Goal: Information Seeking & Learning: Check status

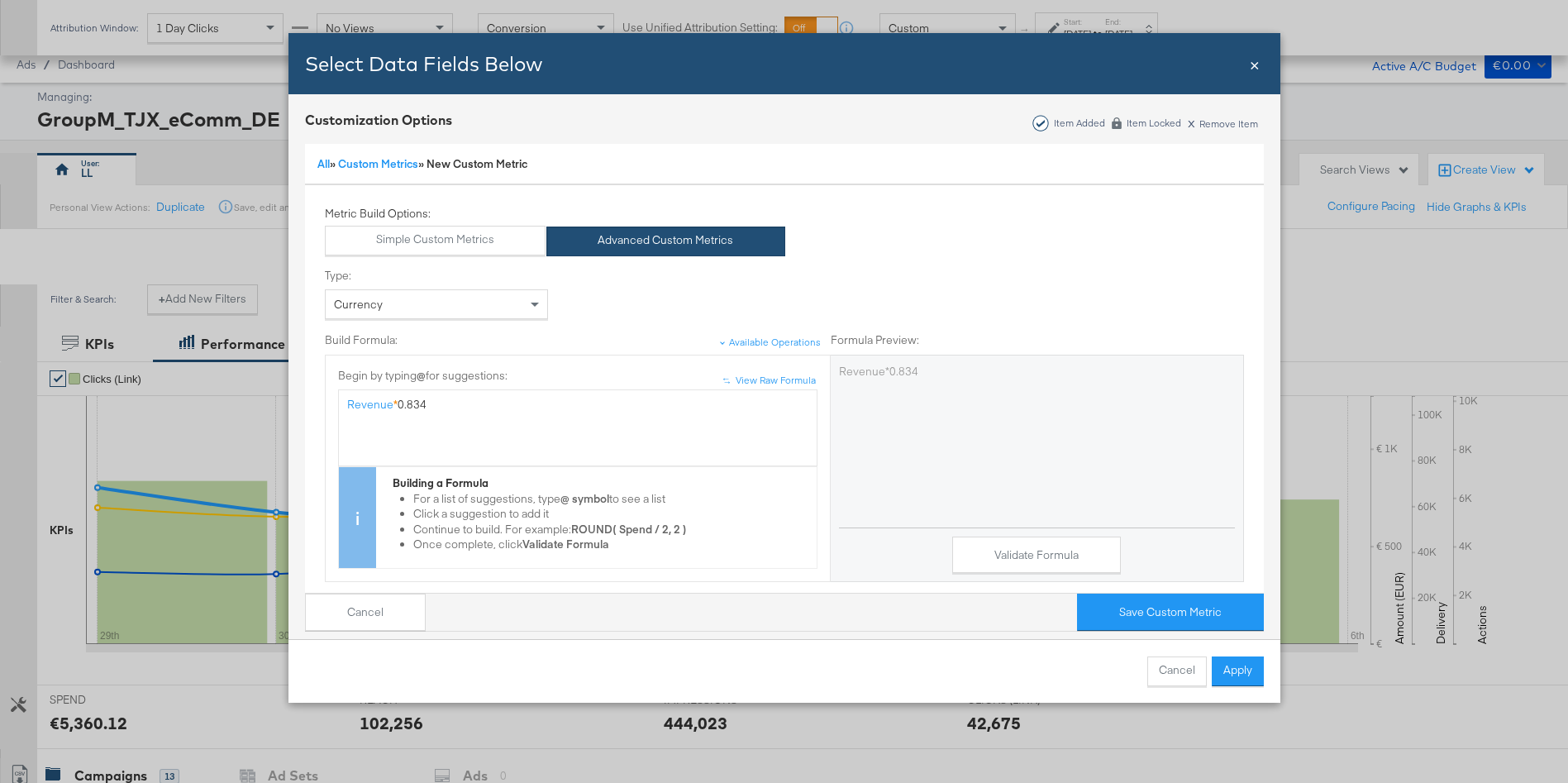
scroll to position [670, 0]
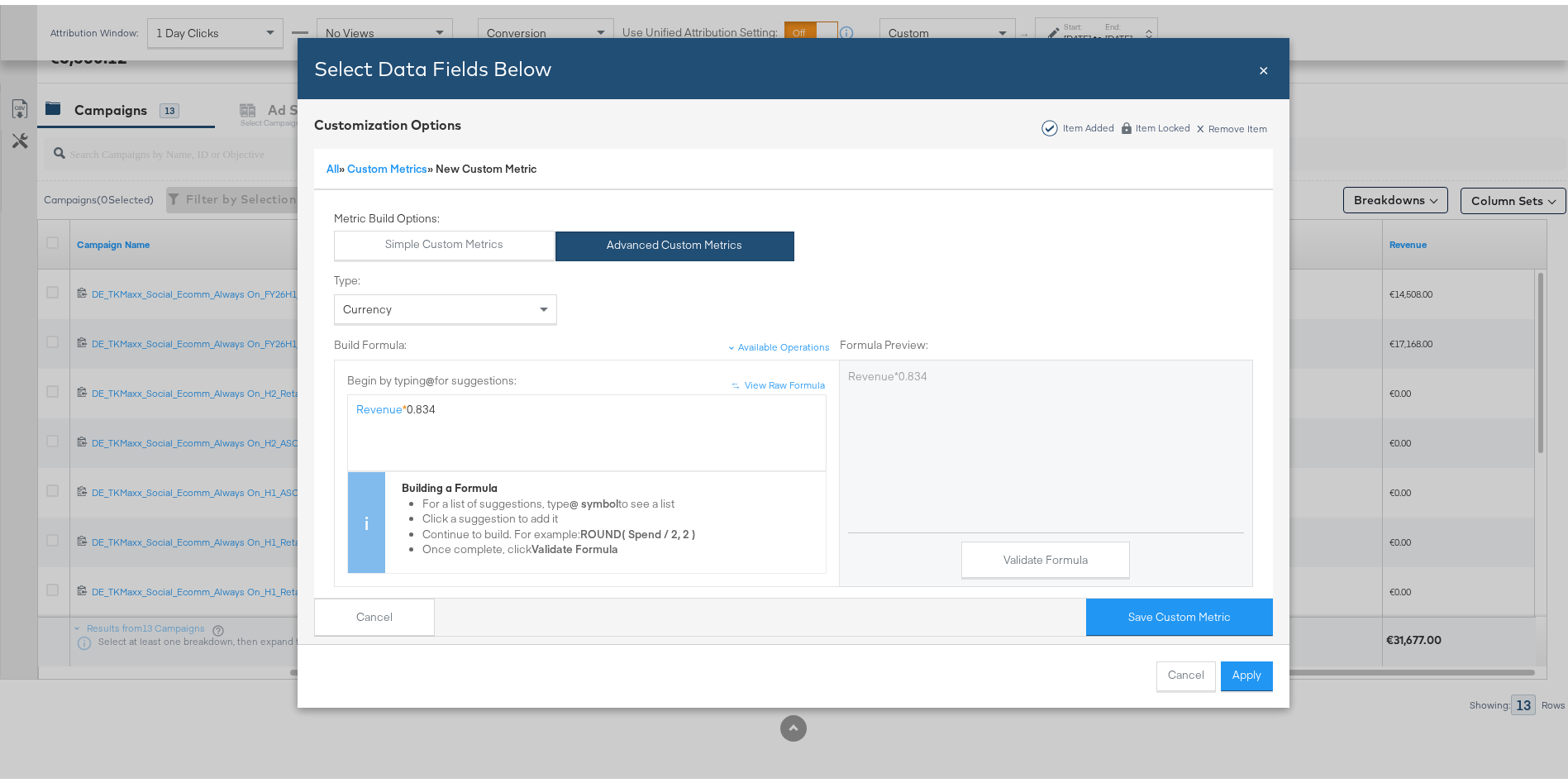
click at [1258, 72] on span "×" at bounding box center [1264, 64] width 10 height 22
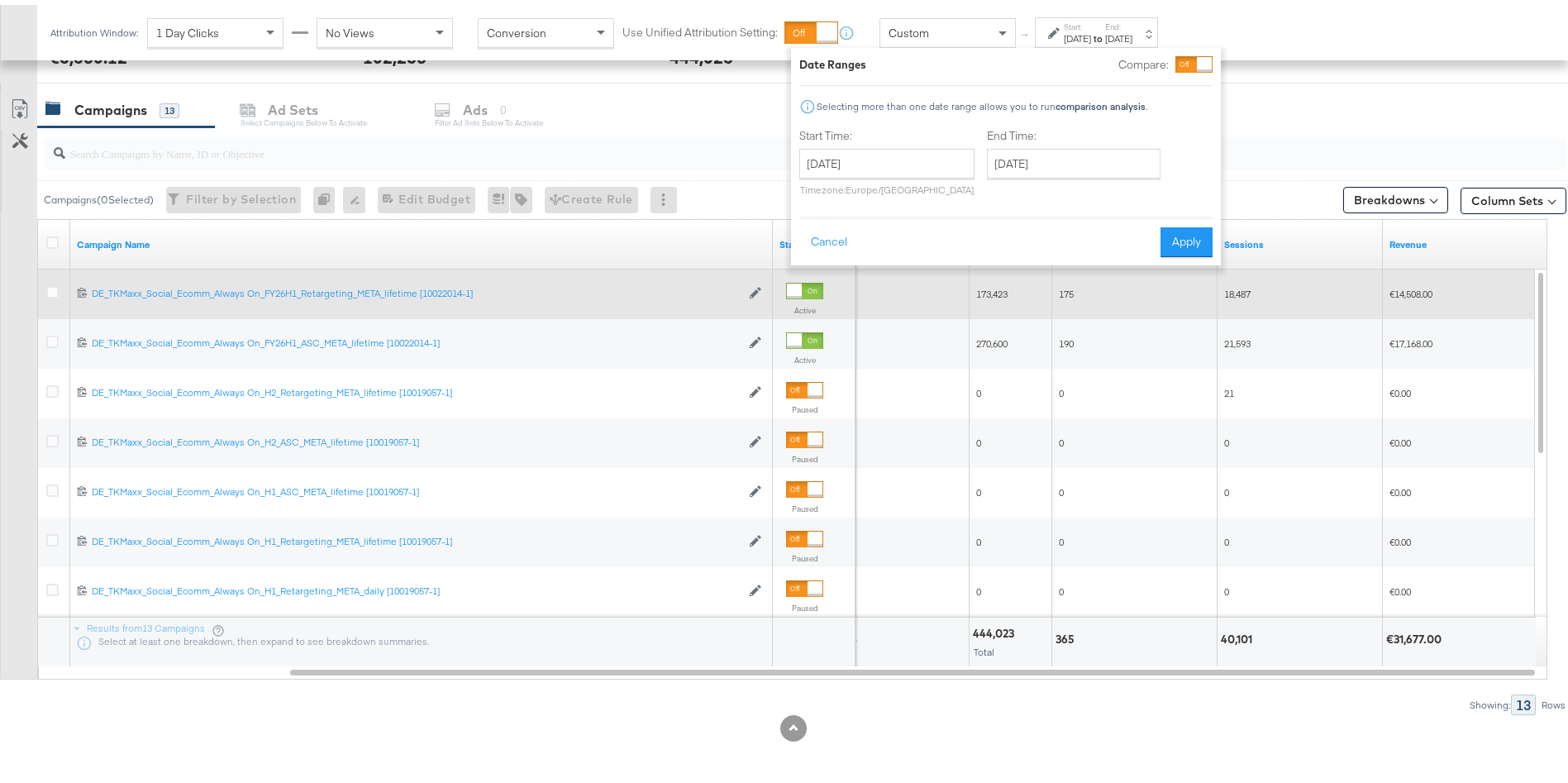
scroll to position [0, 0]
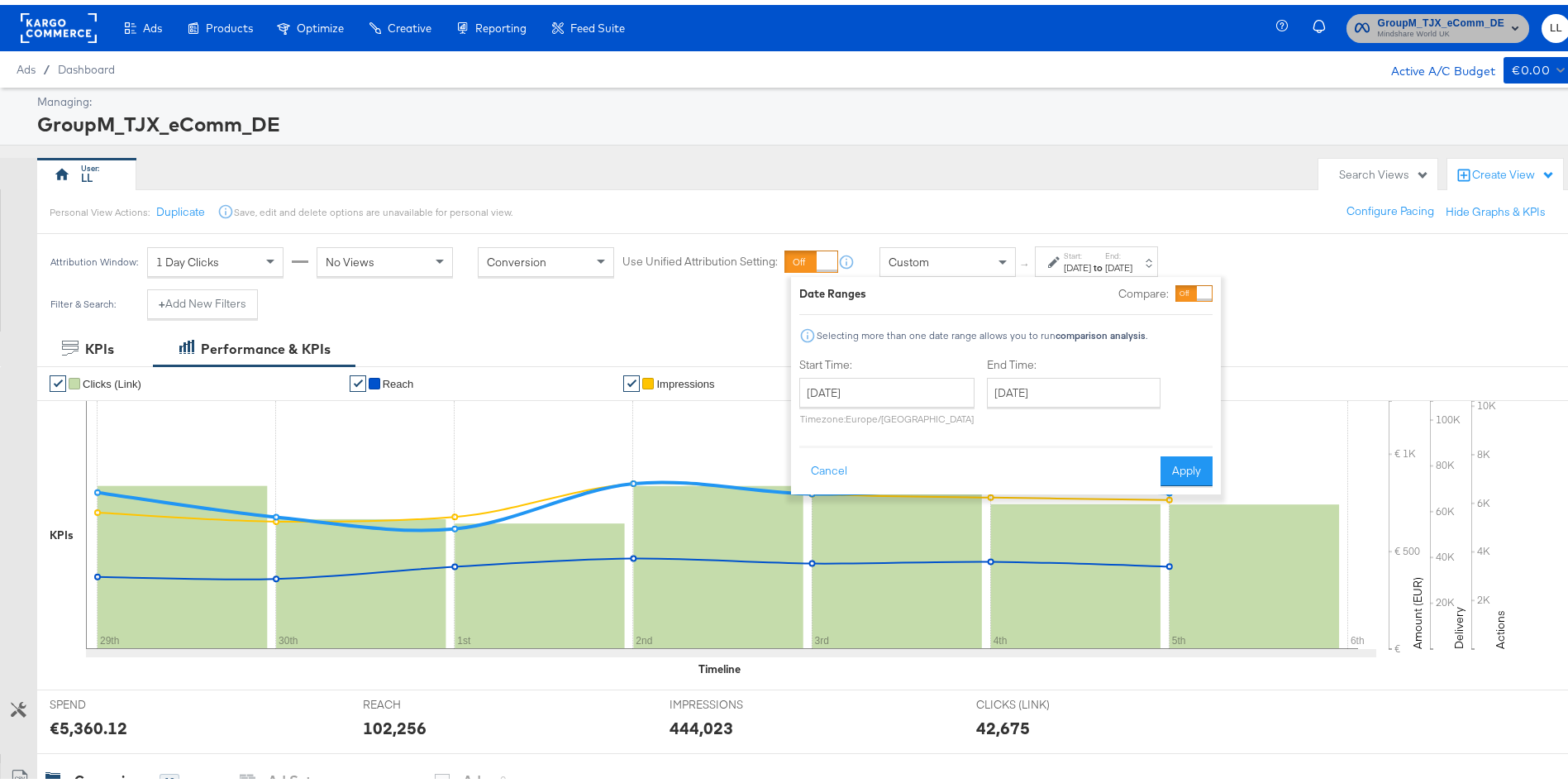
click at [1400, 29] on span "Mindshare World UK" at bounding box center [1441, 29] width 126 height 13
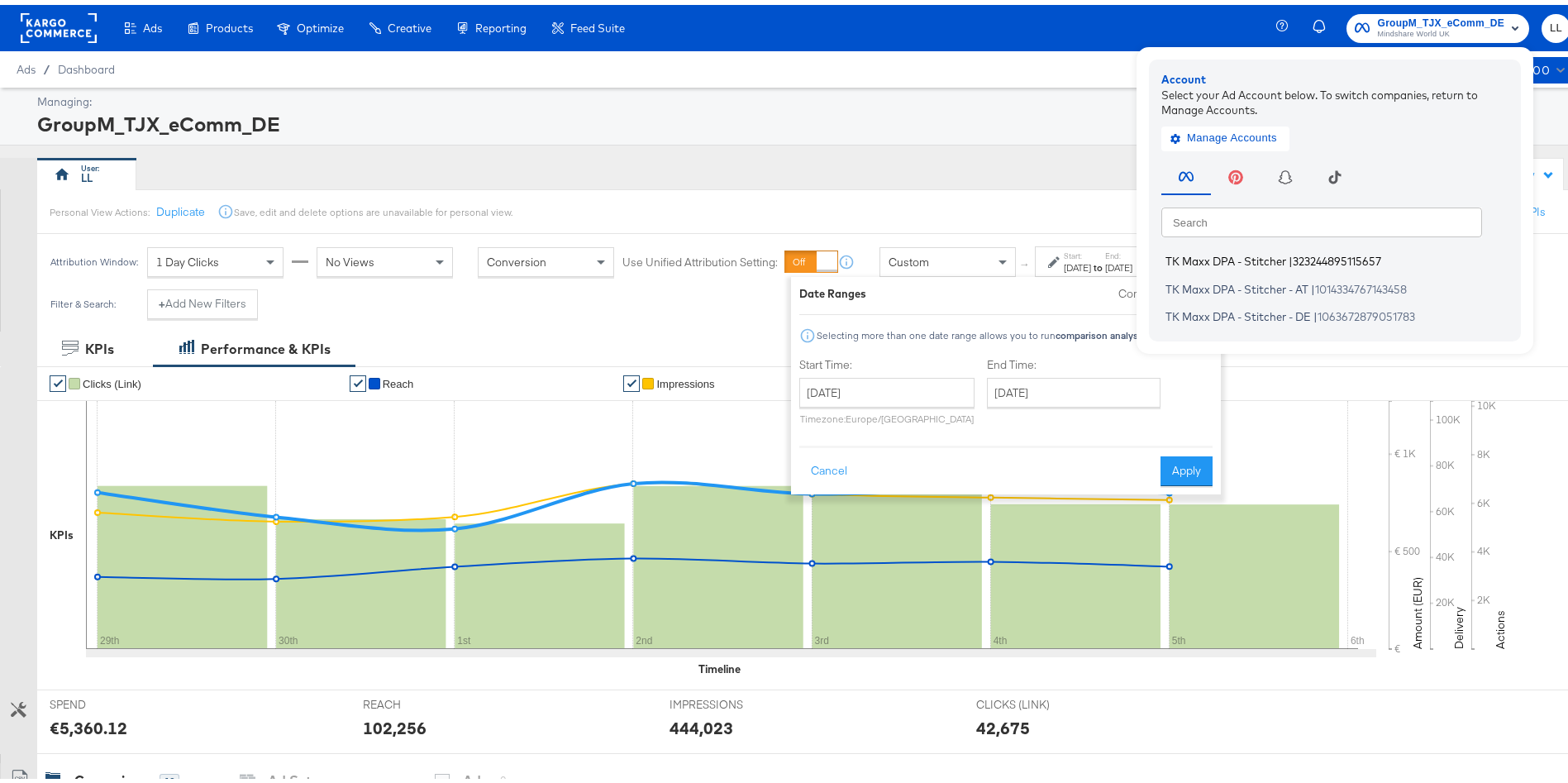
click at [1239, 251] on span "TK Maxx DPA - Stitcher" at bounding box center [1226, 256] width 120 height 13
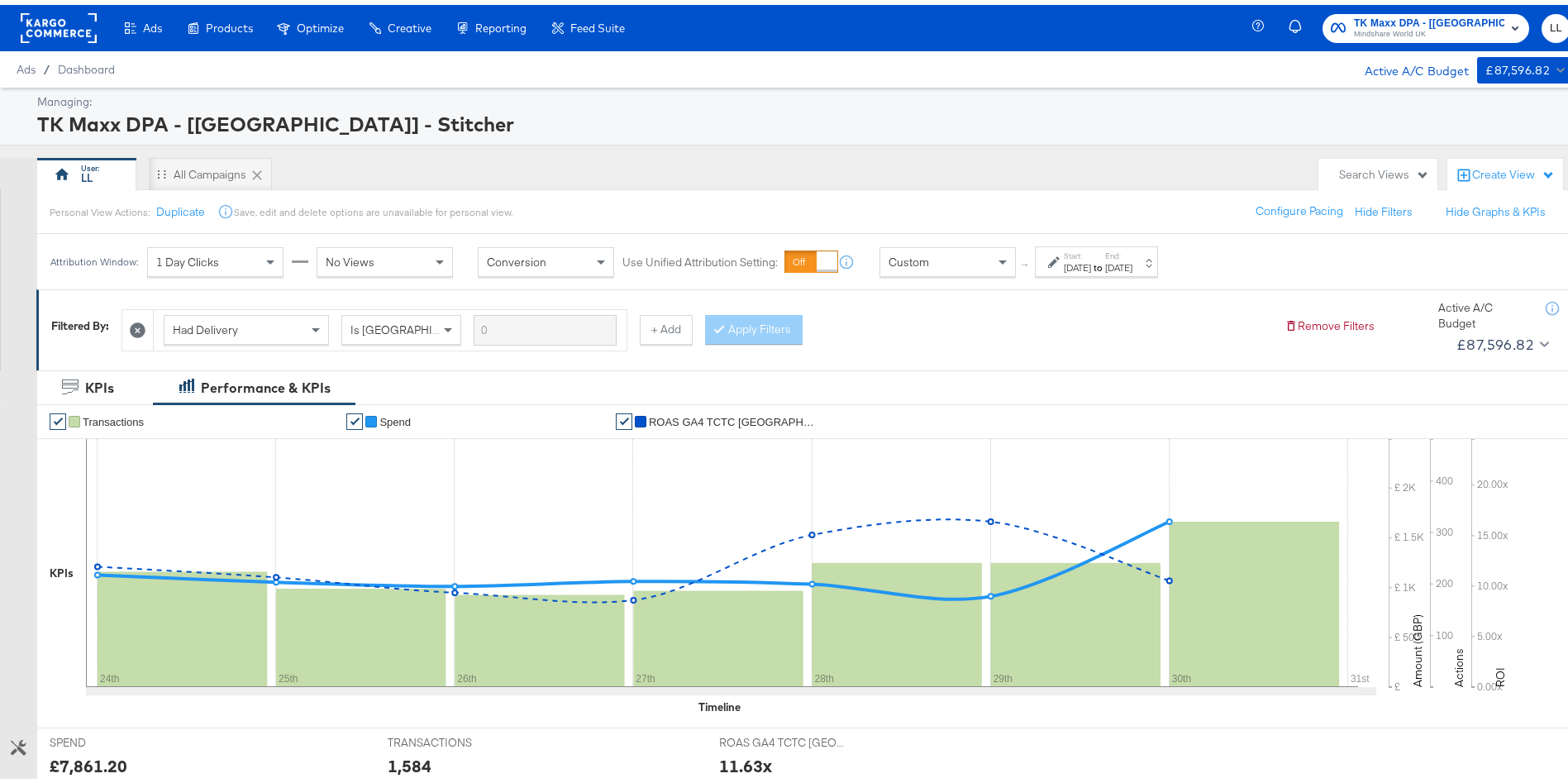
click at [10, 207] on div at bounding box center [18, 207] width 36 height 45
click at [368, 122] on div "TK Maxx DPA - [UK] - Stitcher" at bounding box center [802, 119] width 1529 height 28
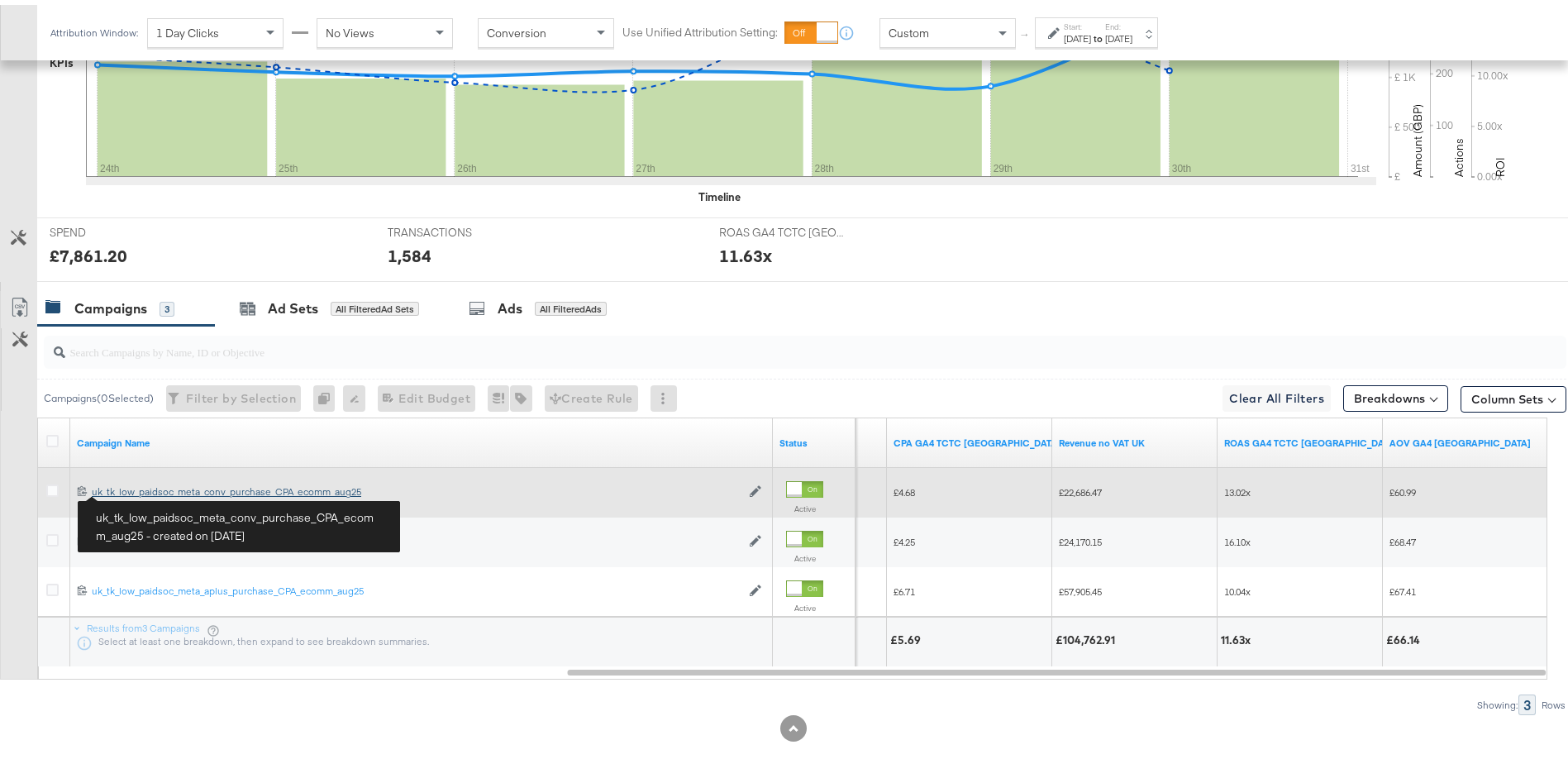
click at [139, 489] on div "uk_tk_low_paidsoc_meta_conv_purchase_CPA_ecomm_aug25 uk_tk_low_paidsoc_meta_con…" at bounding box center [416, 486] width 649 height 13
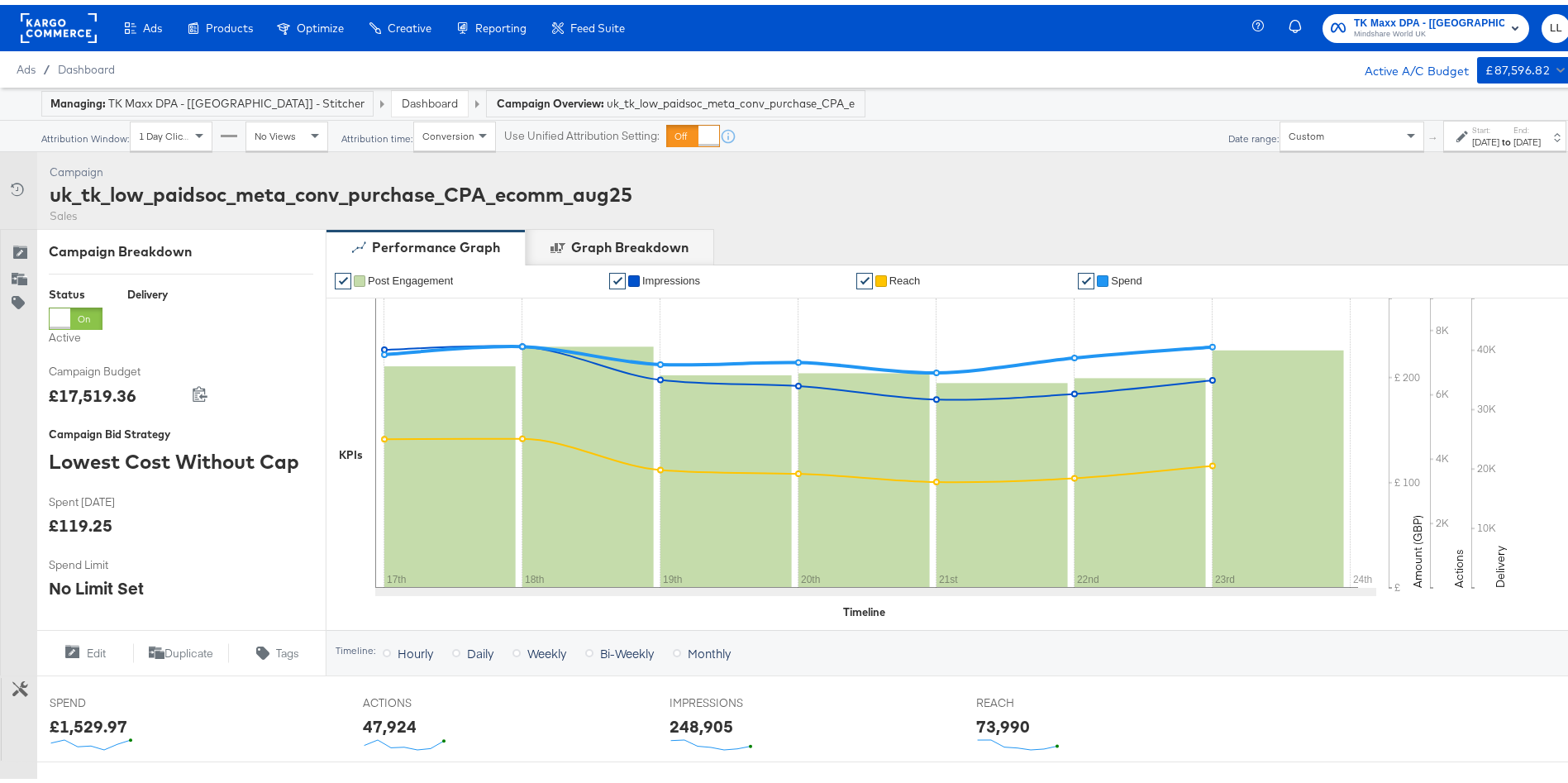
scroll to position [616, 0]
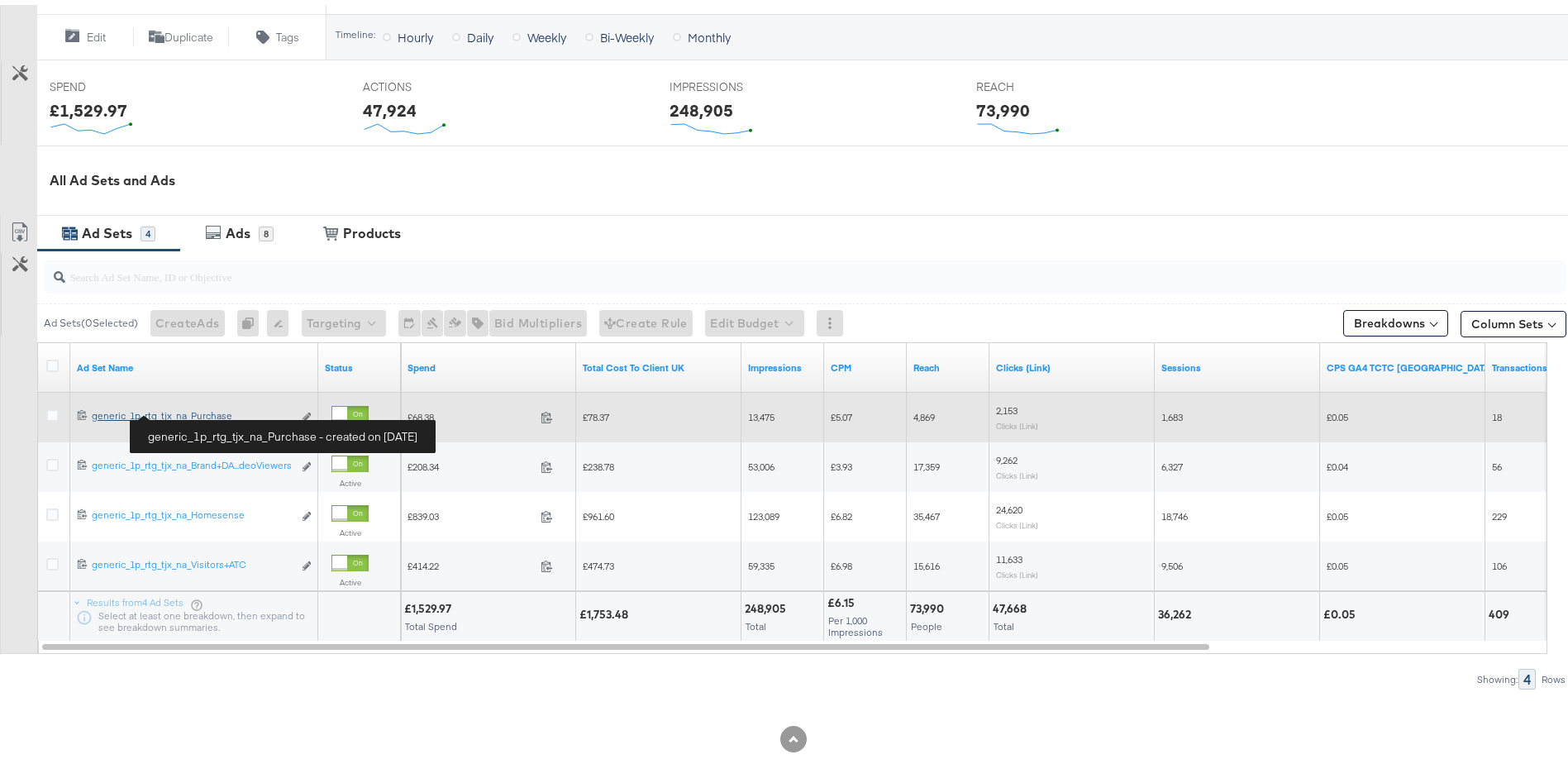
click at [115, 410] on div "generic_1p_rtg_tjx_na_Purchase generic_1p_rtg_tjx_na_Purchase" at bounding box center [192, 410] width 200 height 13
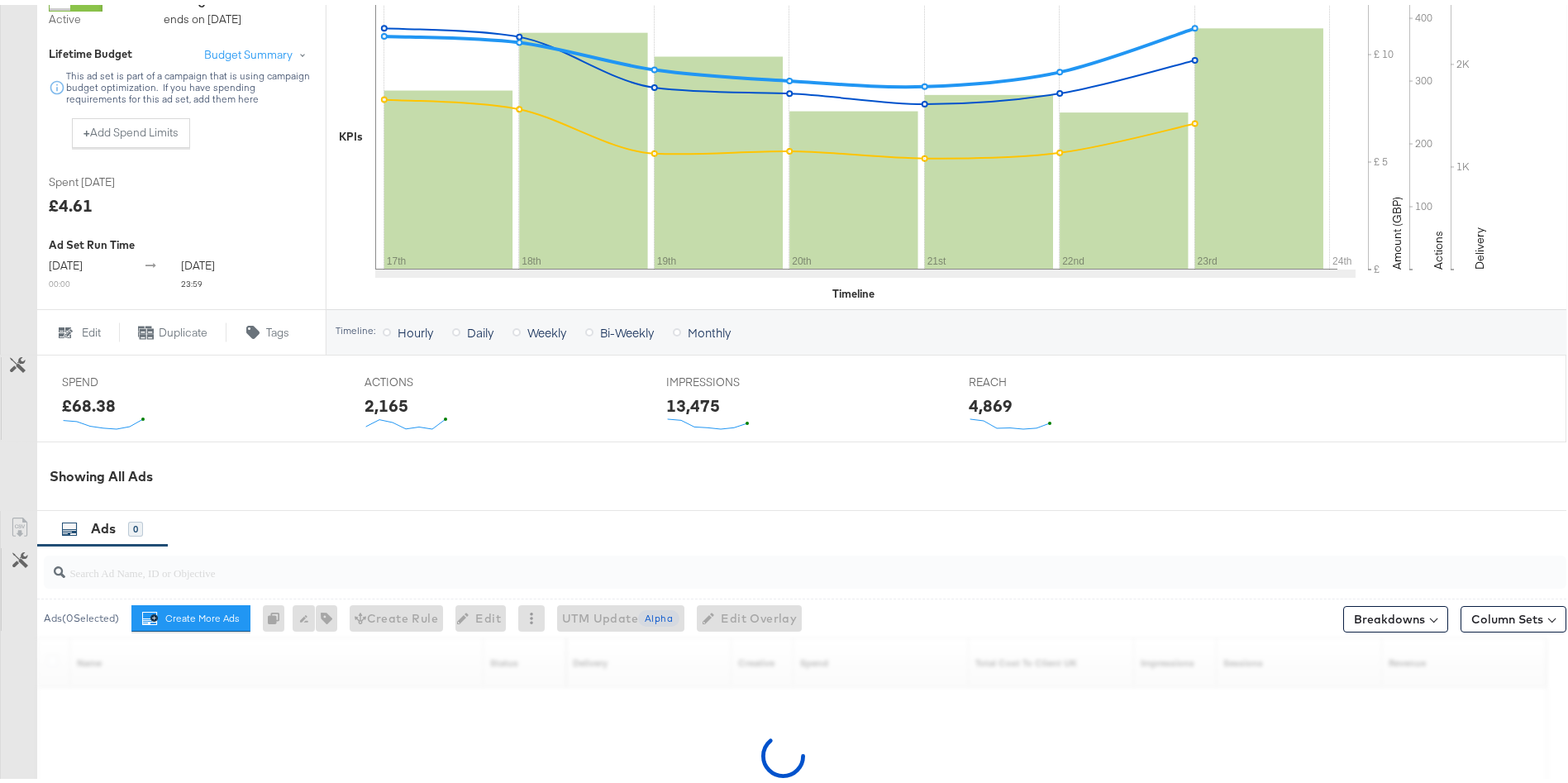
scroll to position [620, 0]
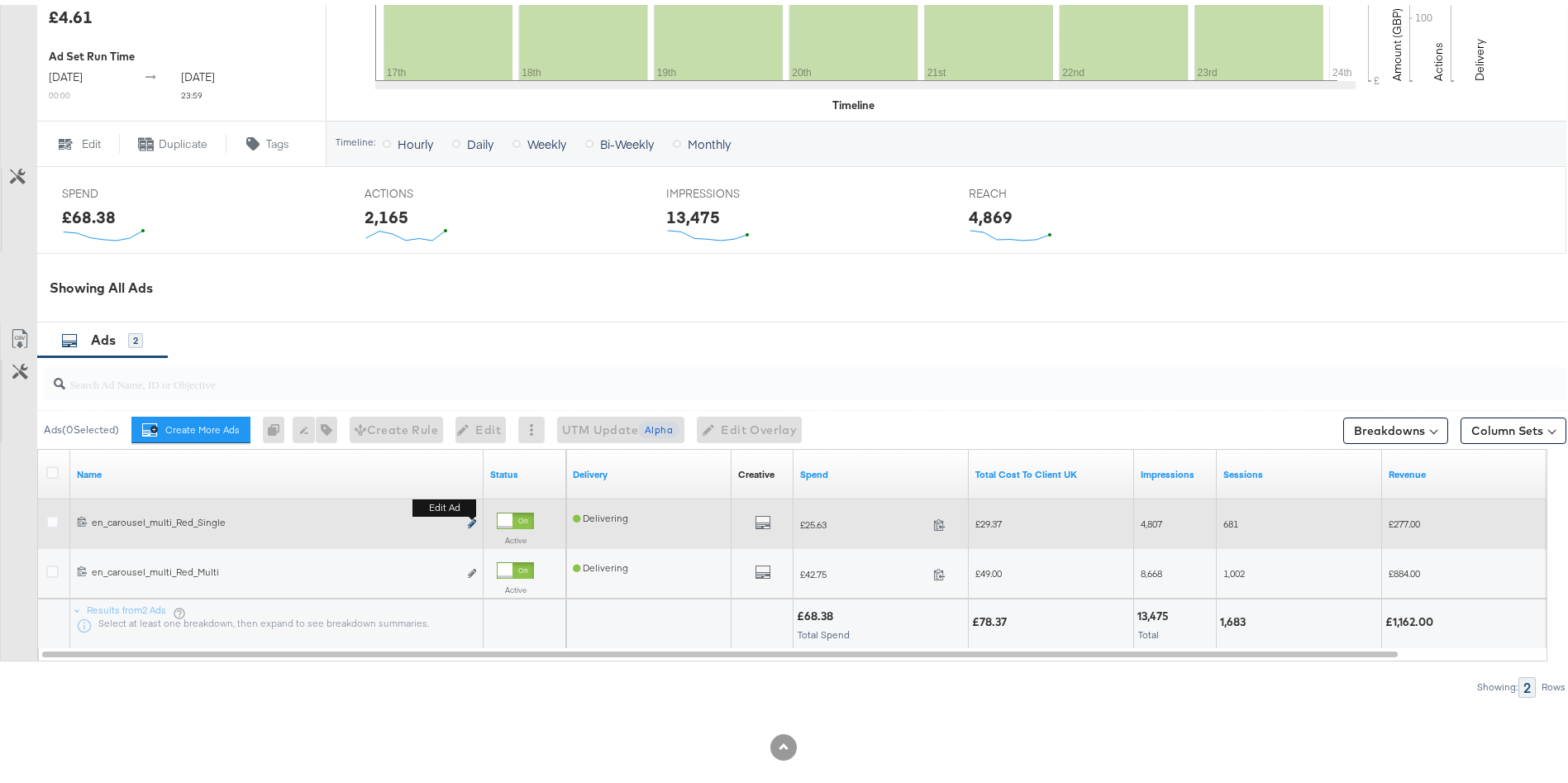
click at [474, 516] on icon "link" at bounding box center [472, 519] width 9 height 9
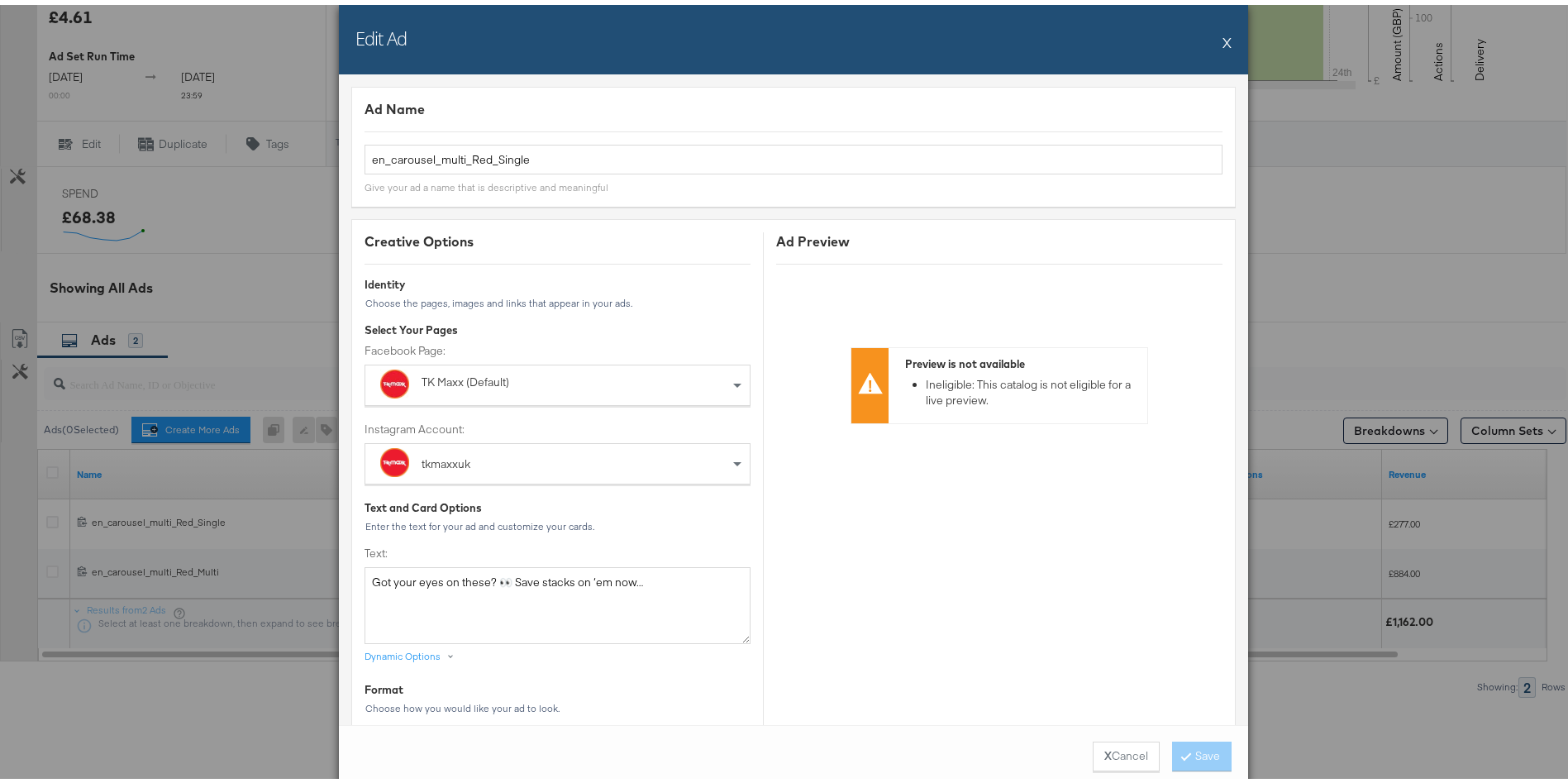
scroll to position [221, 0]
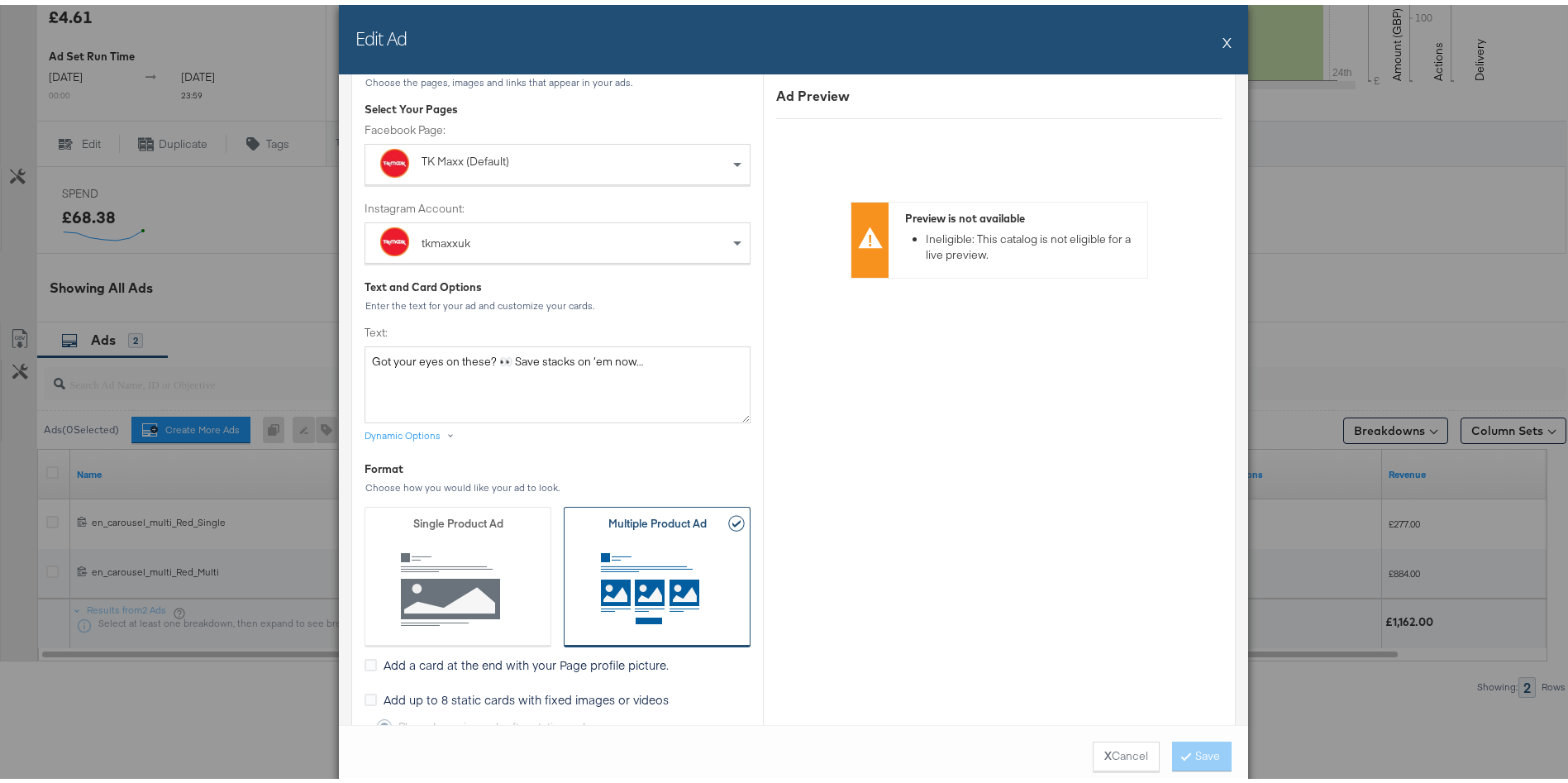
click at [1222, 33] on button "X" at bounding box center [1227, 37] width 9 height 33
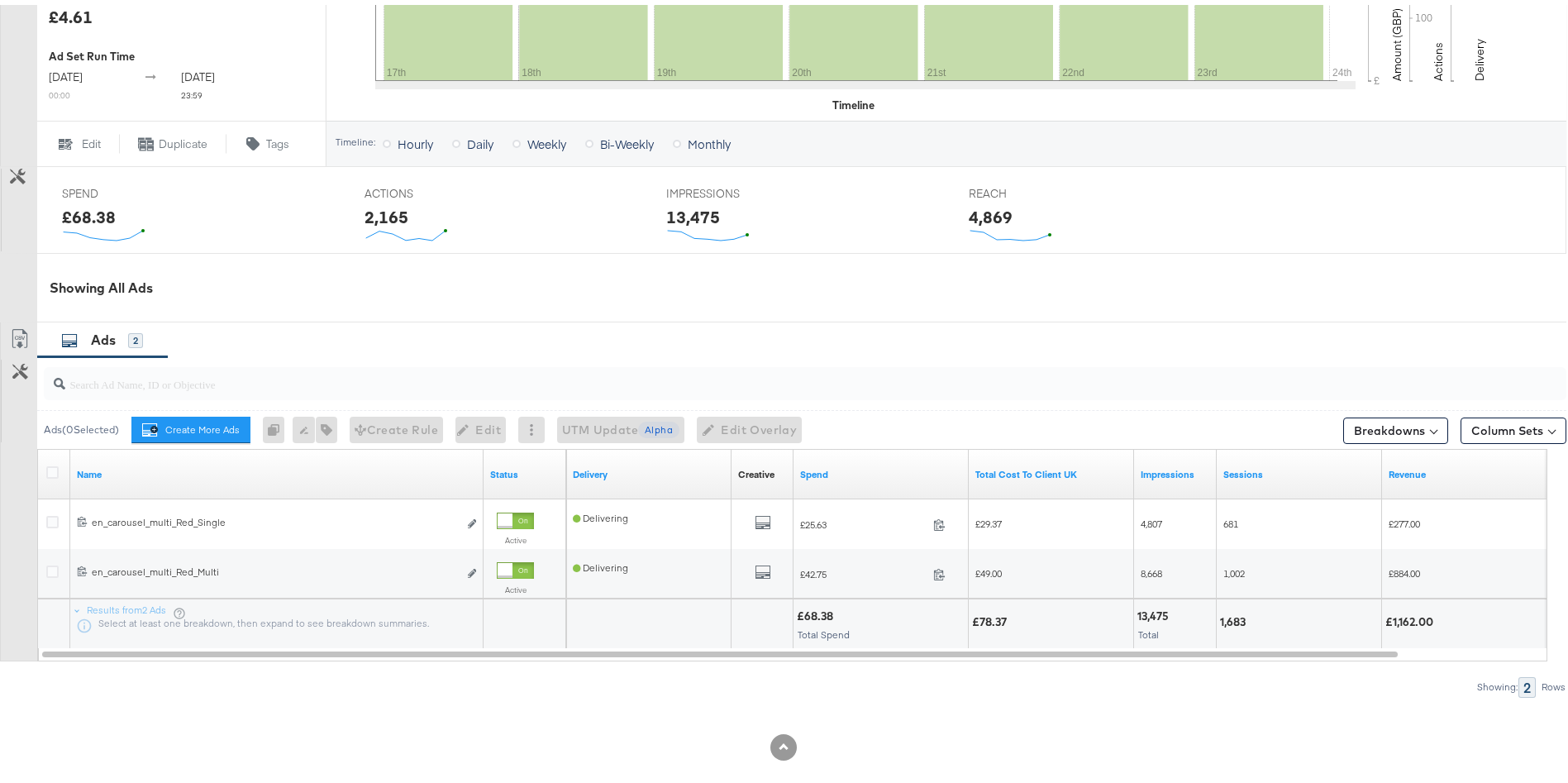
scroll to position [0, 0]
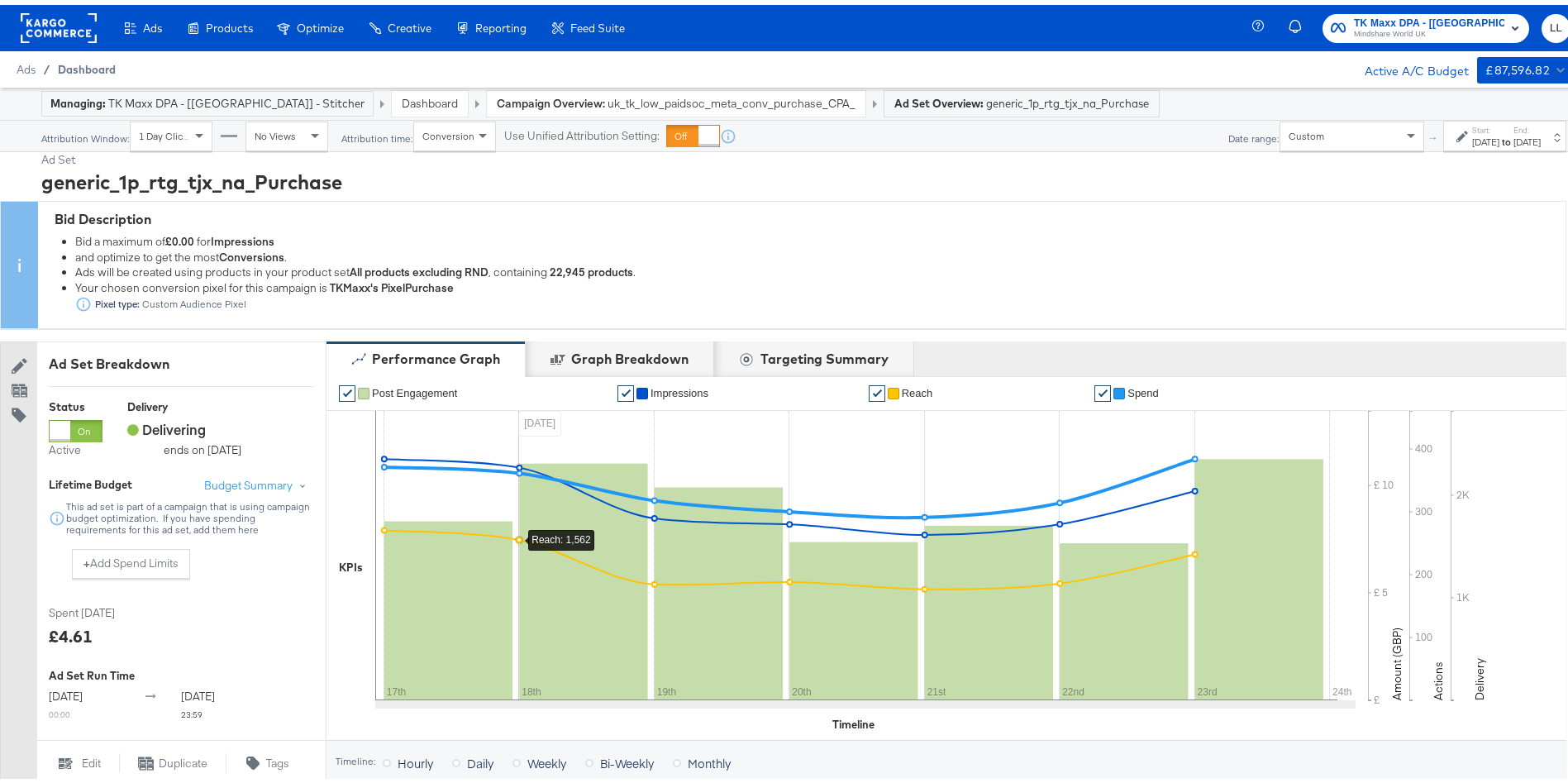
click at [75, 60] on span "Dashboard" at bounding box center [86, 64] width 58 height 13
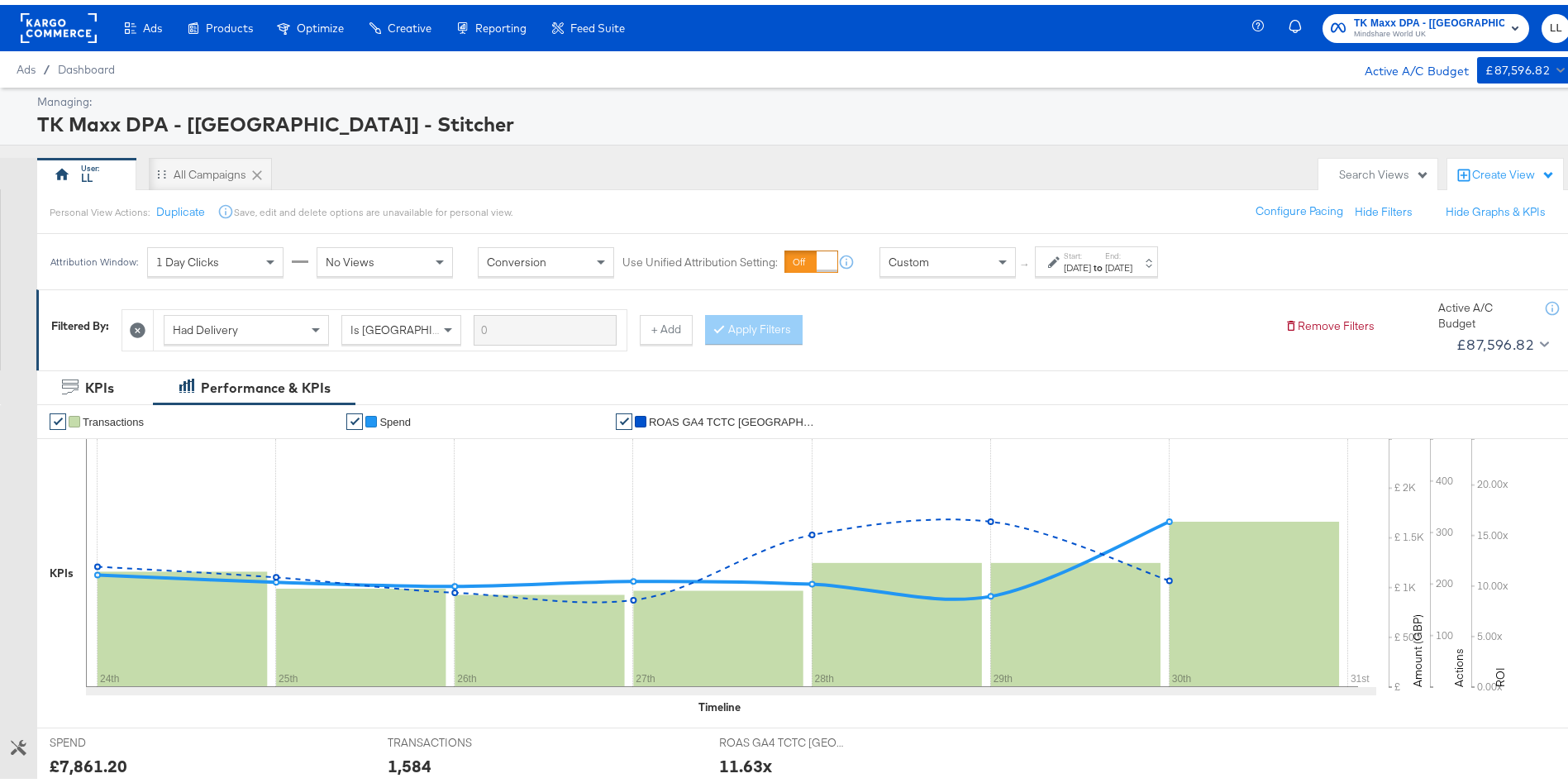
click at [1378, 19] on span "TK Maxx DPA - [UK] - Stitcher" at bounding box center [1429, 19] width 151 height 17
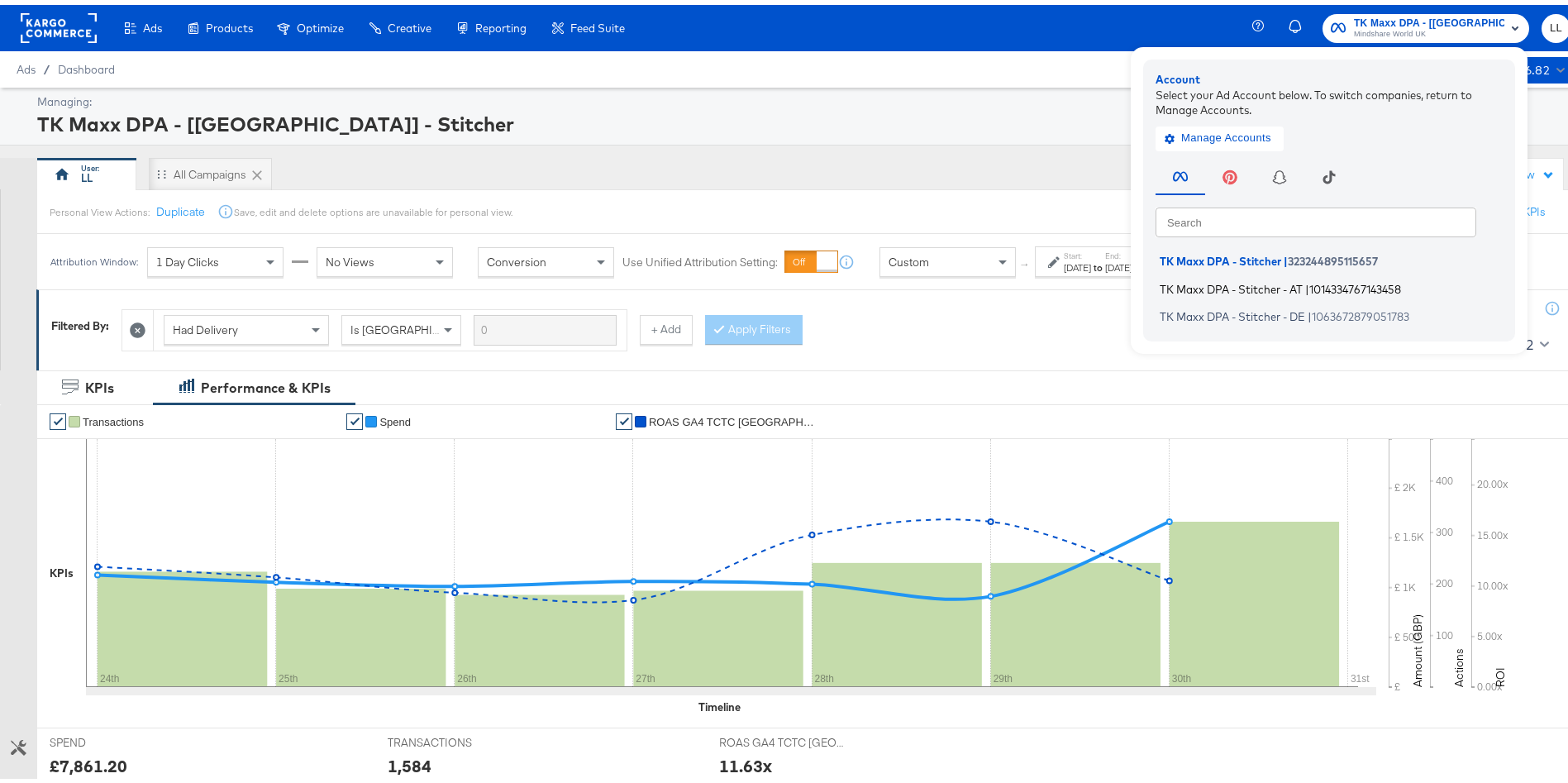
click at [1264, 286] on span "TK Maxx DPA - Stitcher - AT" at bounding box center [1231, 283] width 143 height 13
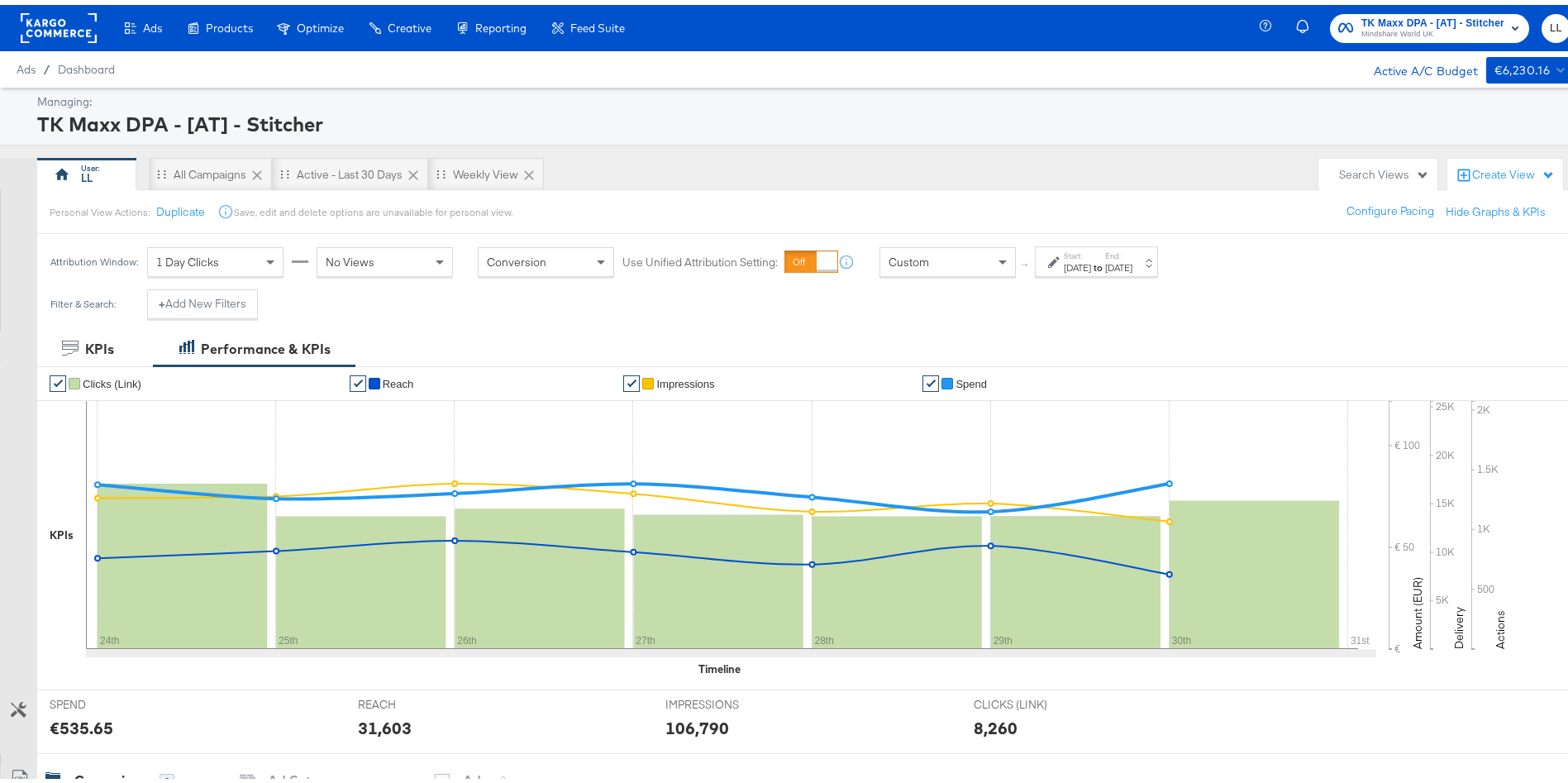
click at [1091, 262] on div "[DATE]" at bounding box center [1078, 262] width 28 height 13
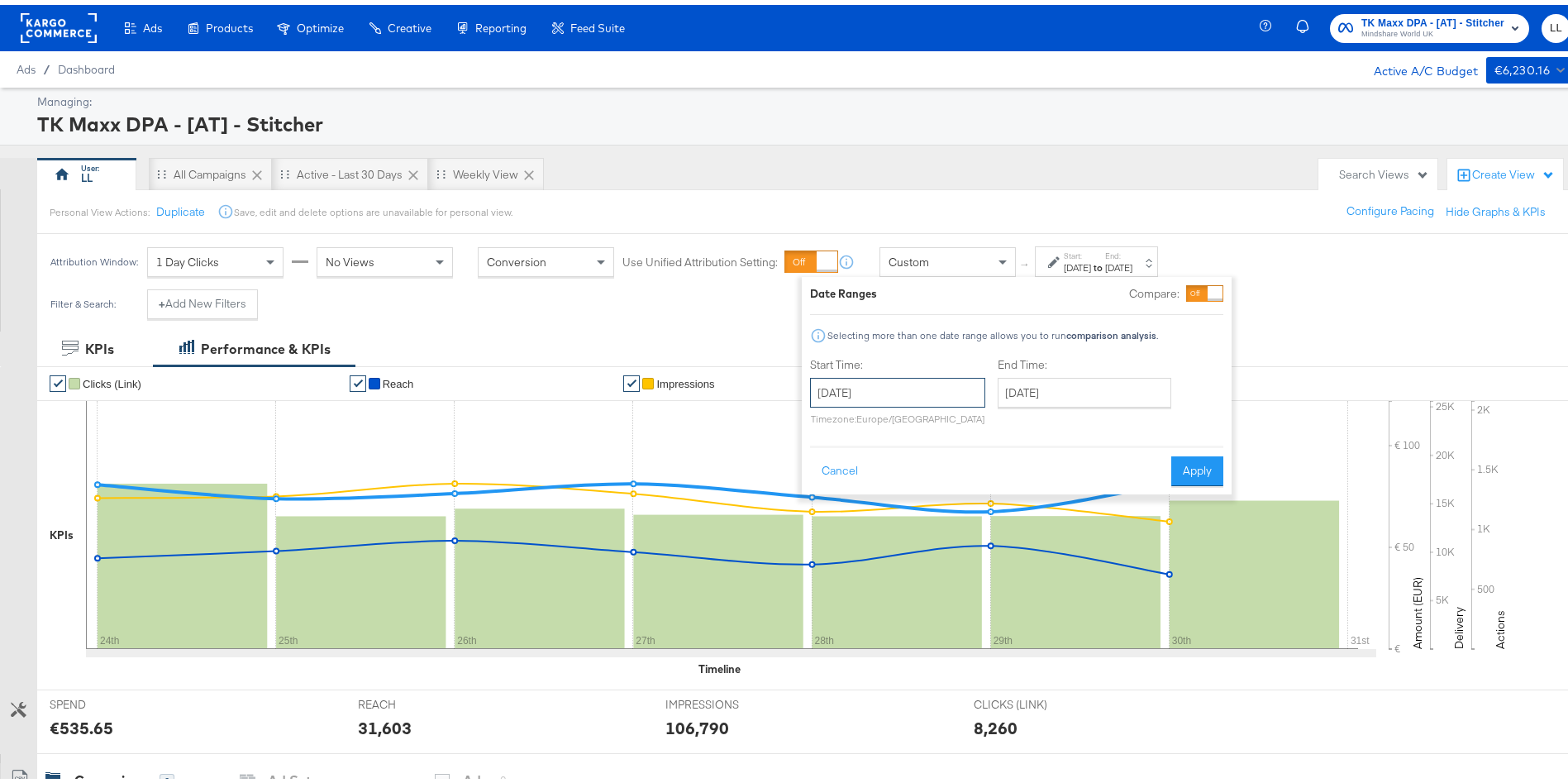
click at [838, 392] on input "[DATE]" at bounding box center [898, 387] width 175 height 30
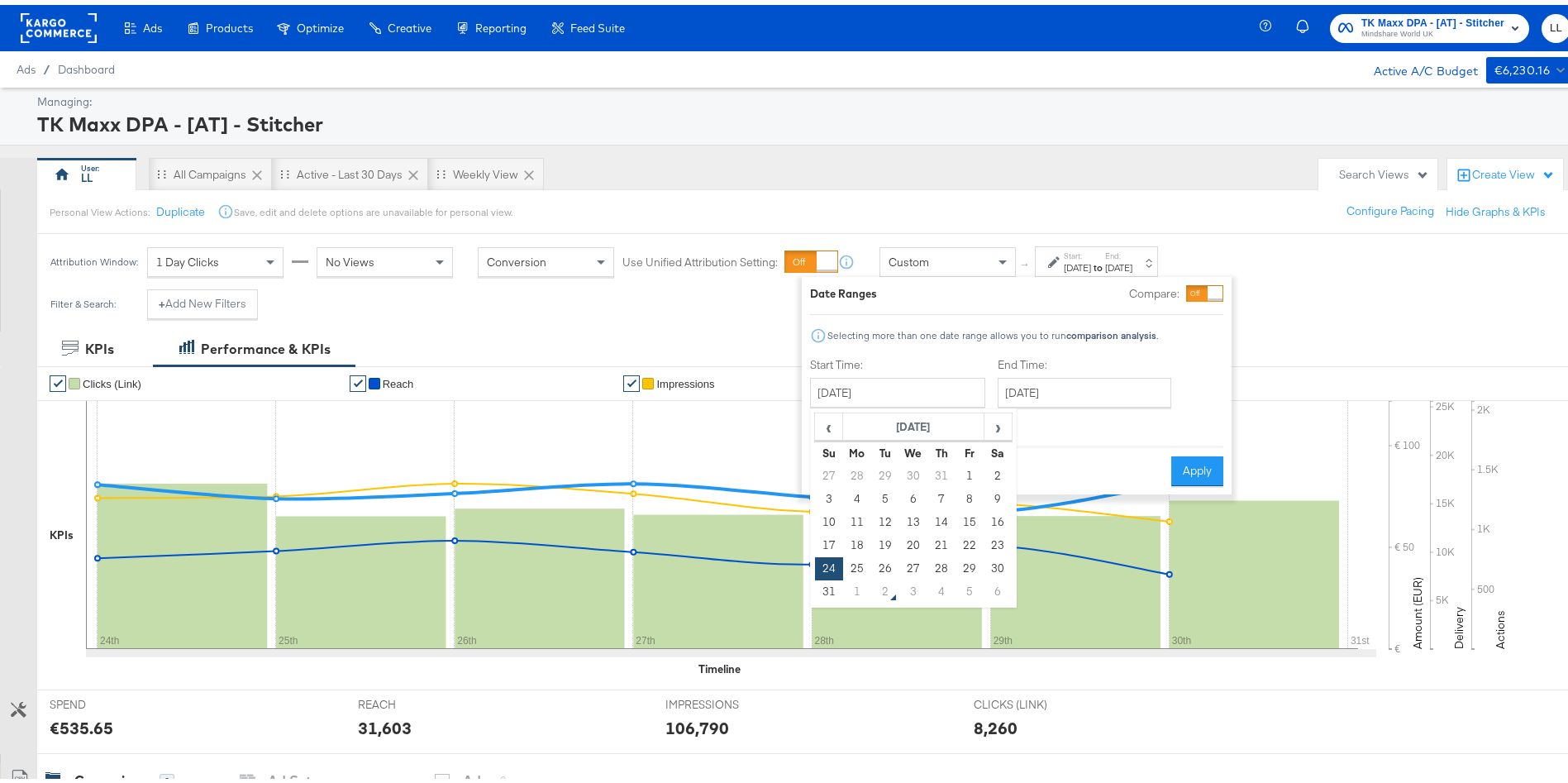
click at [1335, 296] on div "Filter & Search: + Add New Filters" at bounding box center [793, 305] width 1587 height 42
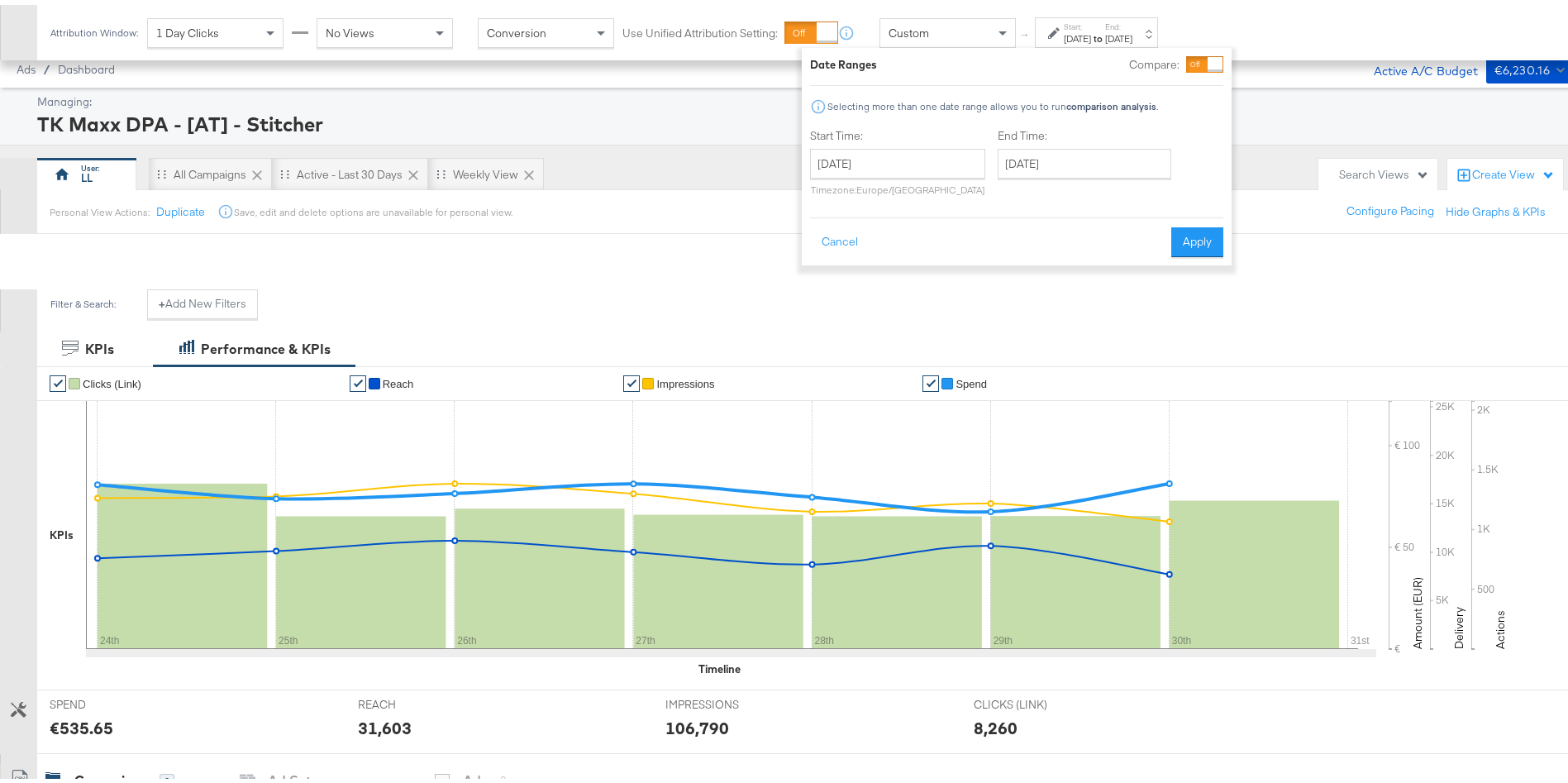
scroll to position [370, 0]
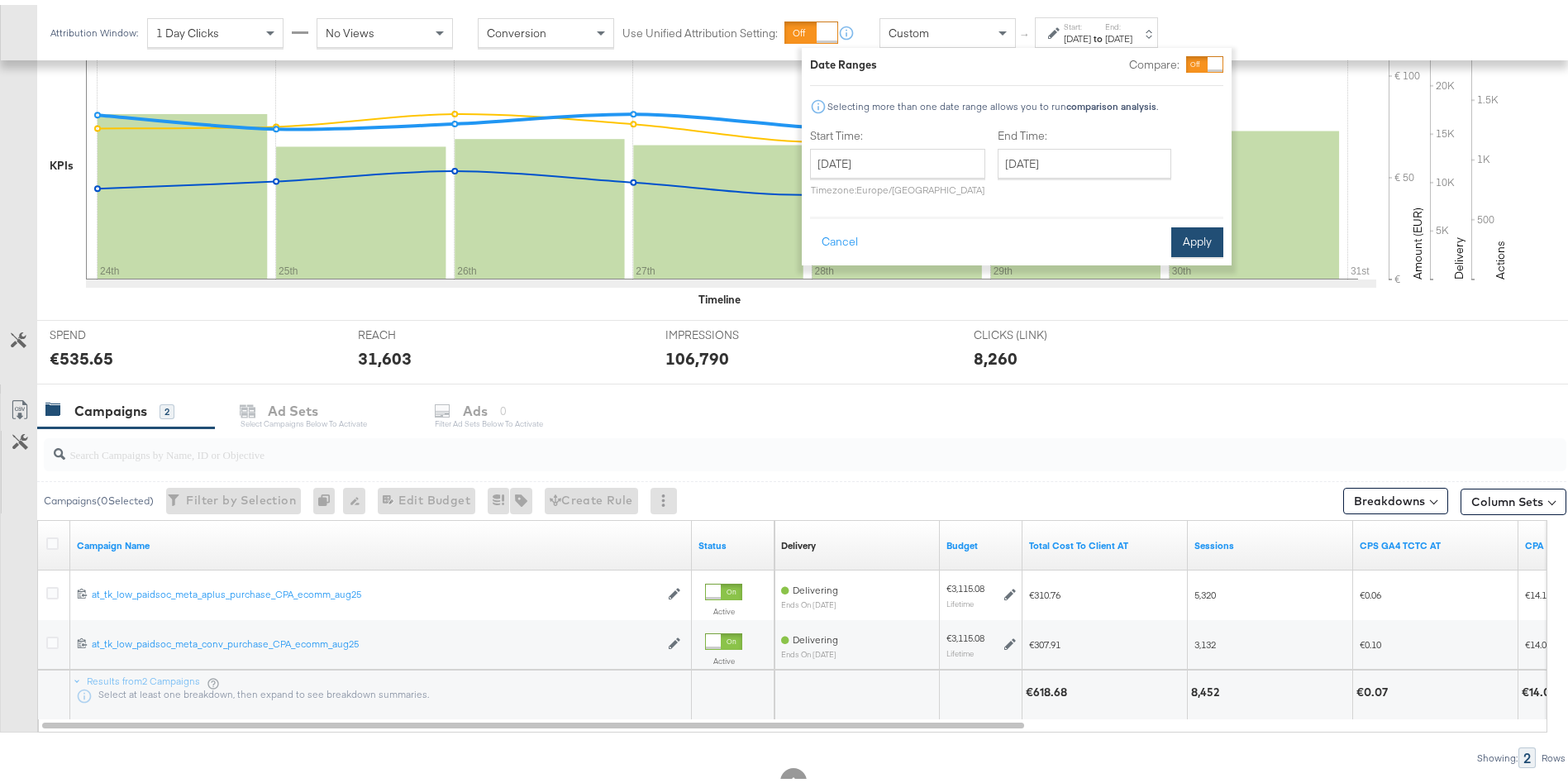
click at [1194, 246] on button "Apply" at bounding box center [1197, 237] width 52 height 30
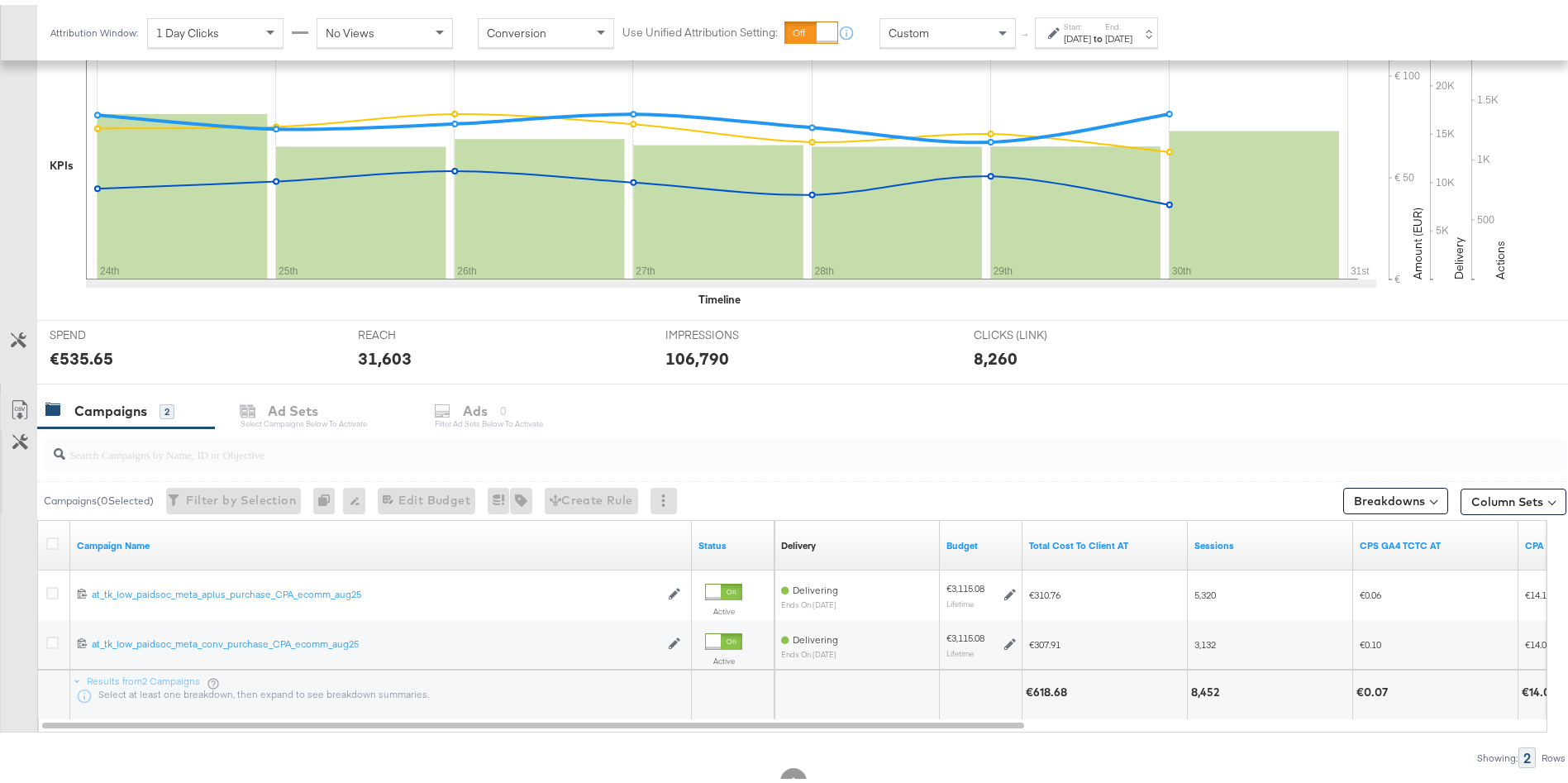
scroll to position [422, 0]
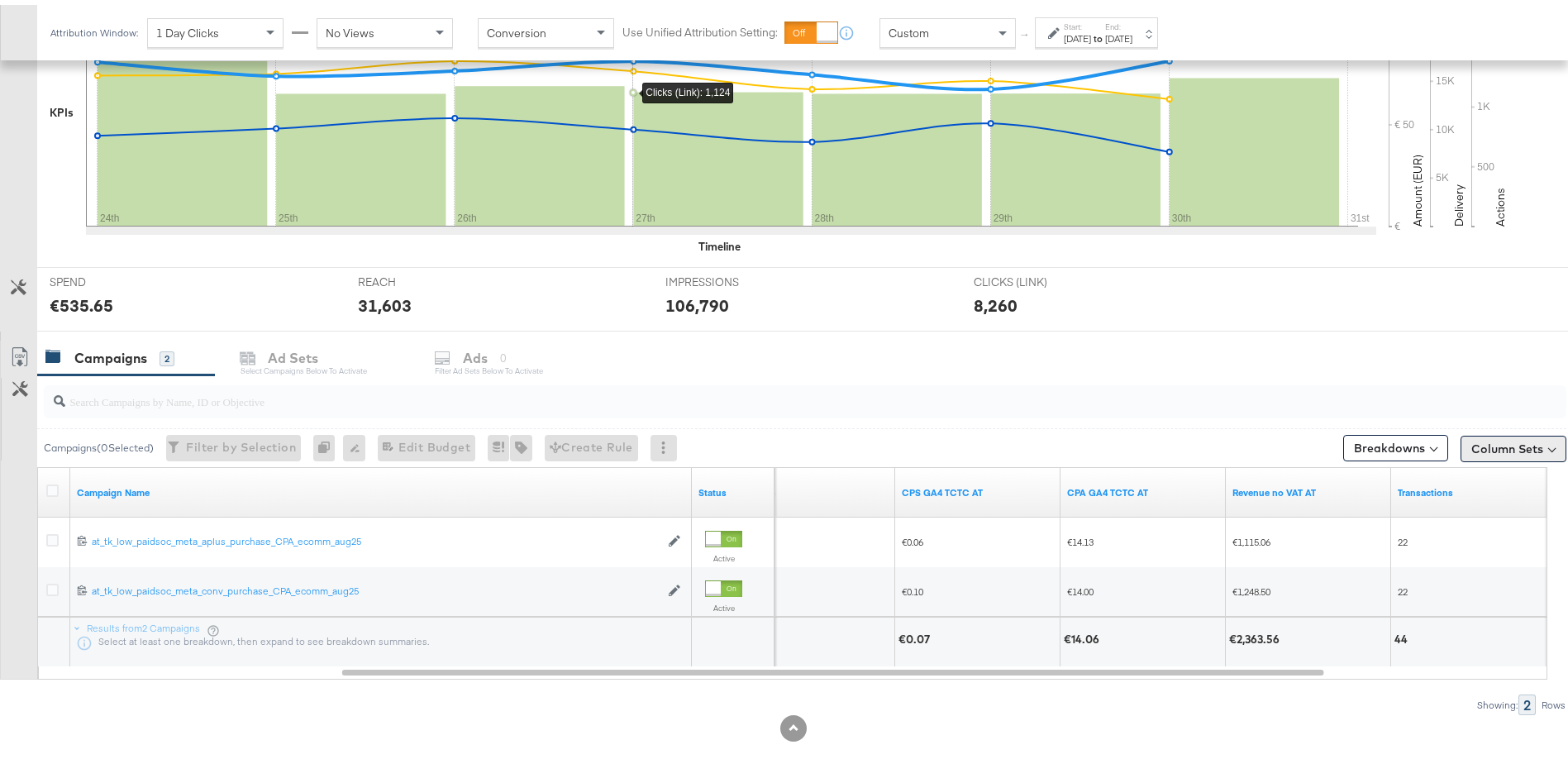
click at [1491, 435] on button "Column Sets" at bounding box center [1513, 444] width 106 height 27
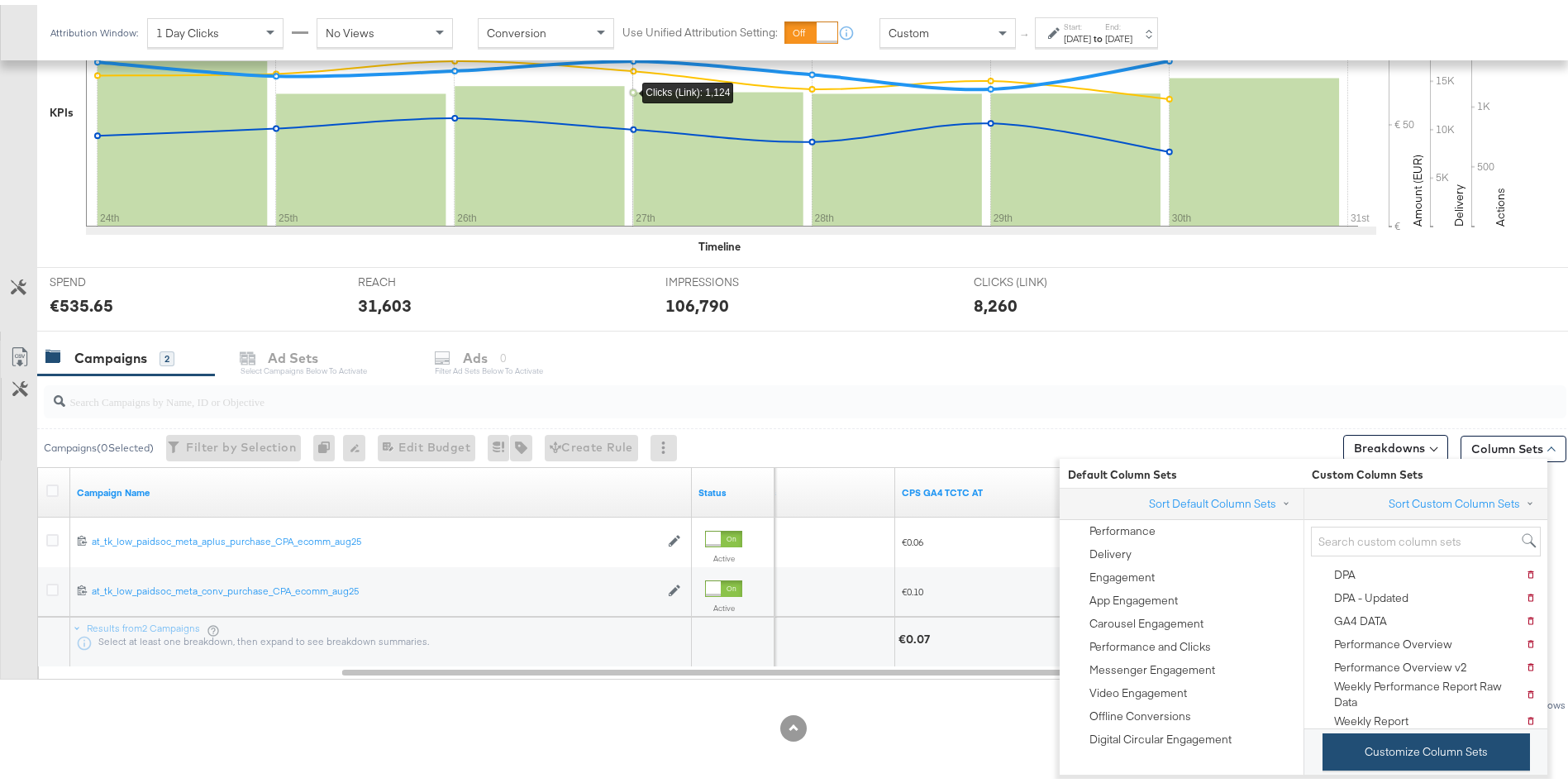
click at [1472, 750] on button "Customize Column Sets" at bounding box center [1425, 747] width 207 height 37
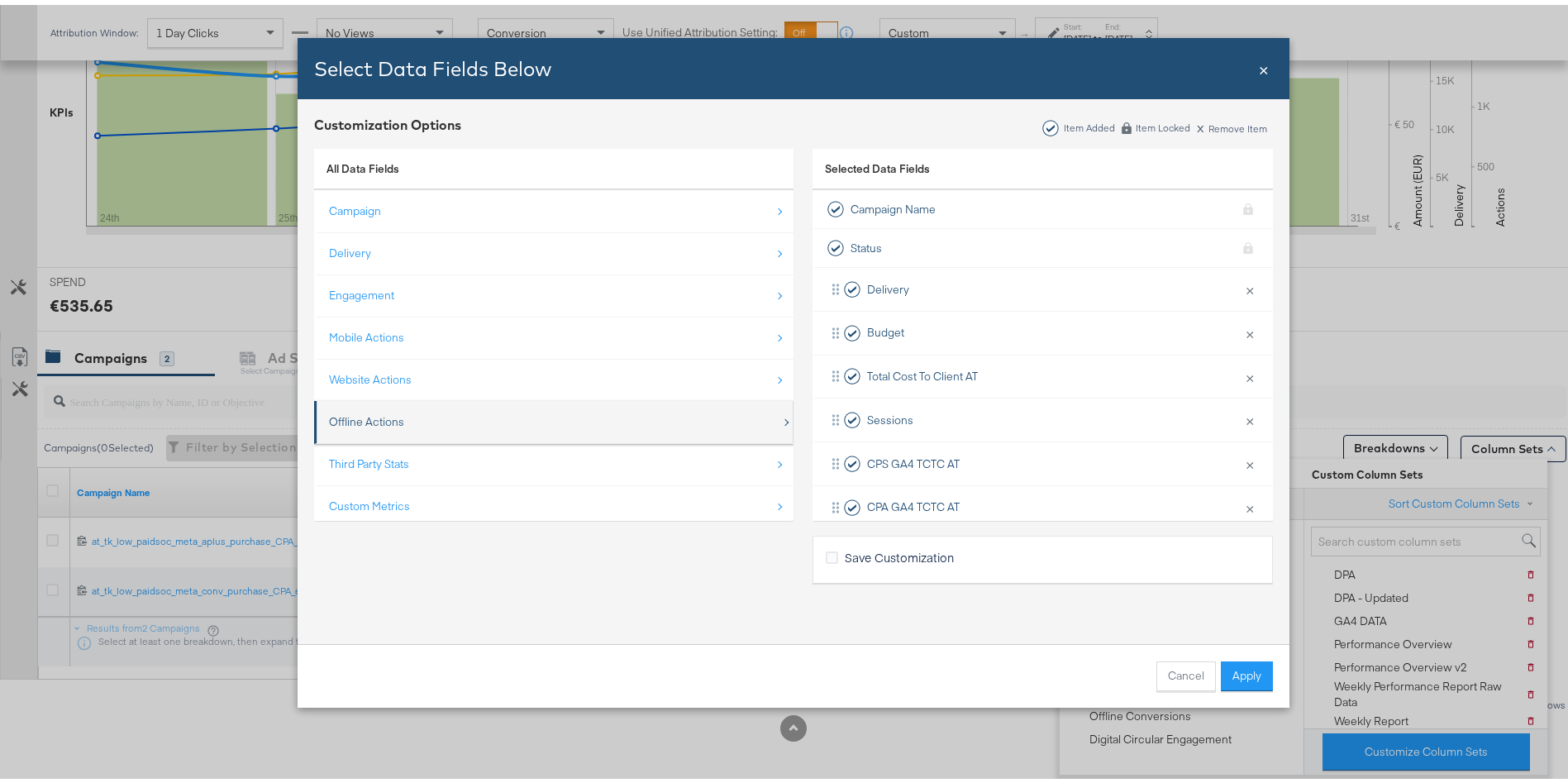
scroll to position [24, 0]
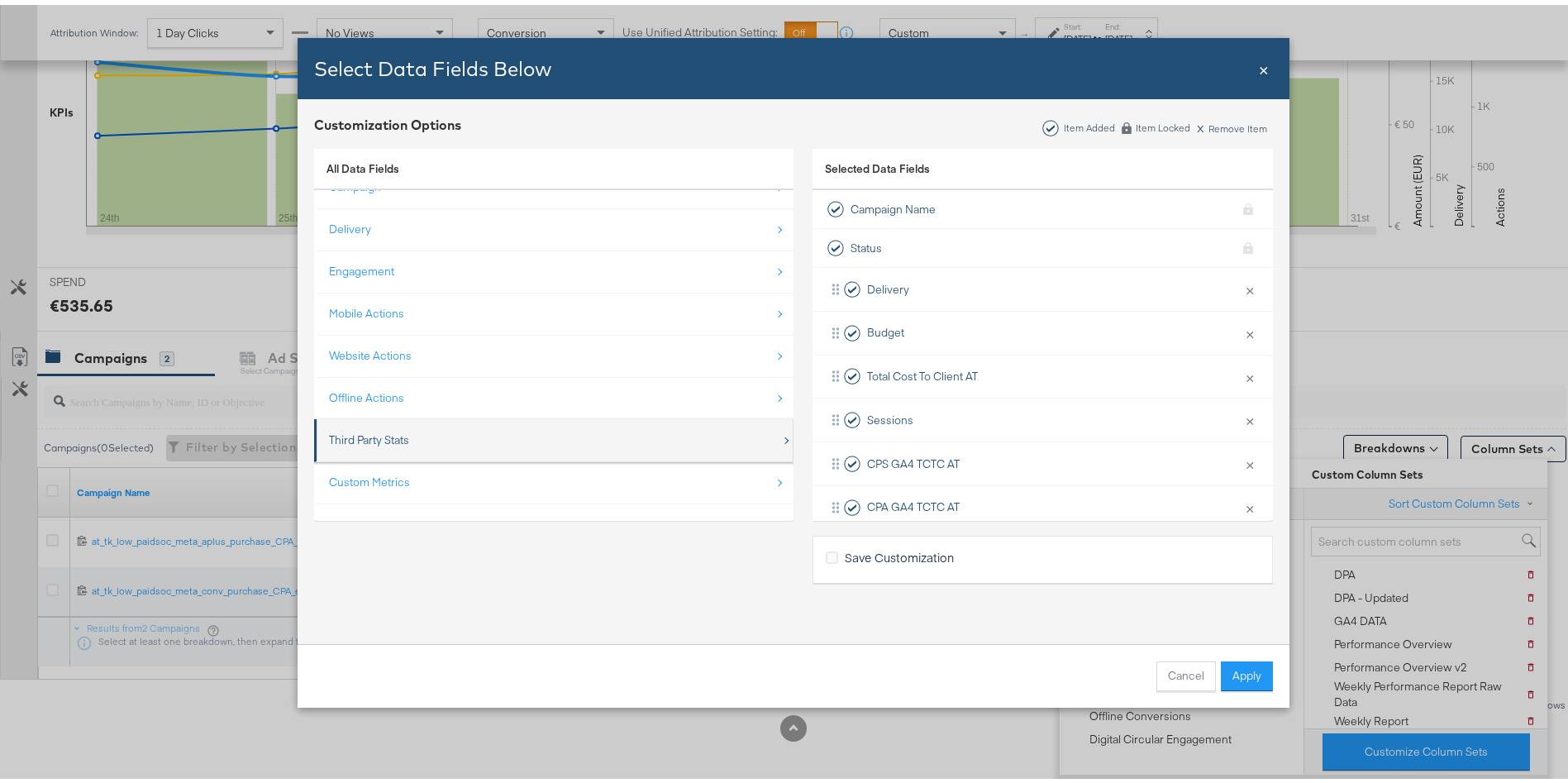
click at [354, 436] on div "Third Party Stats" at bounding box center [368, 435] width 80 height 15
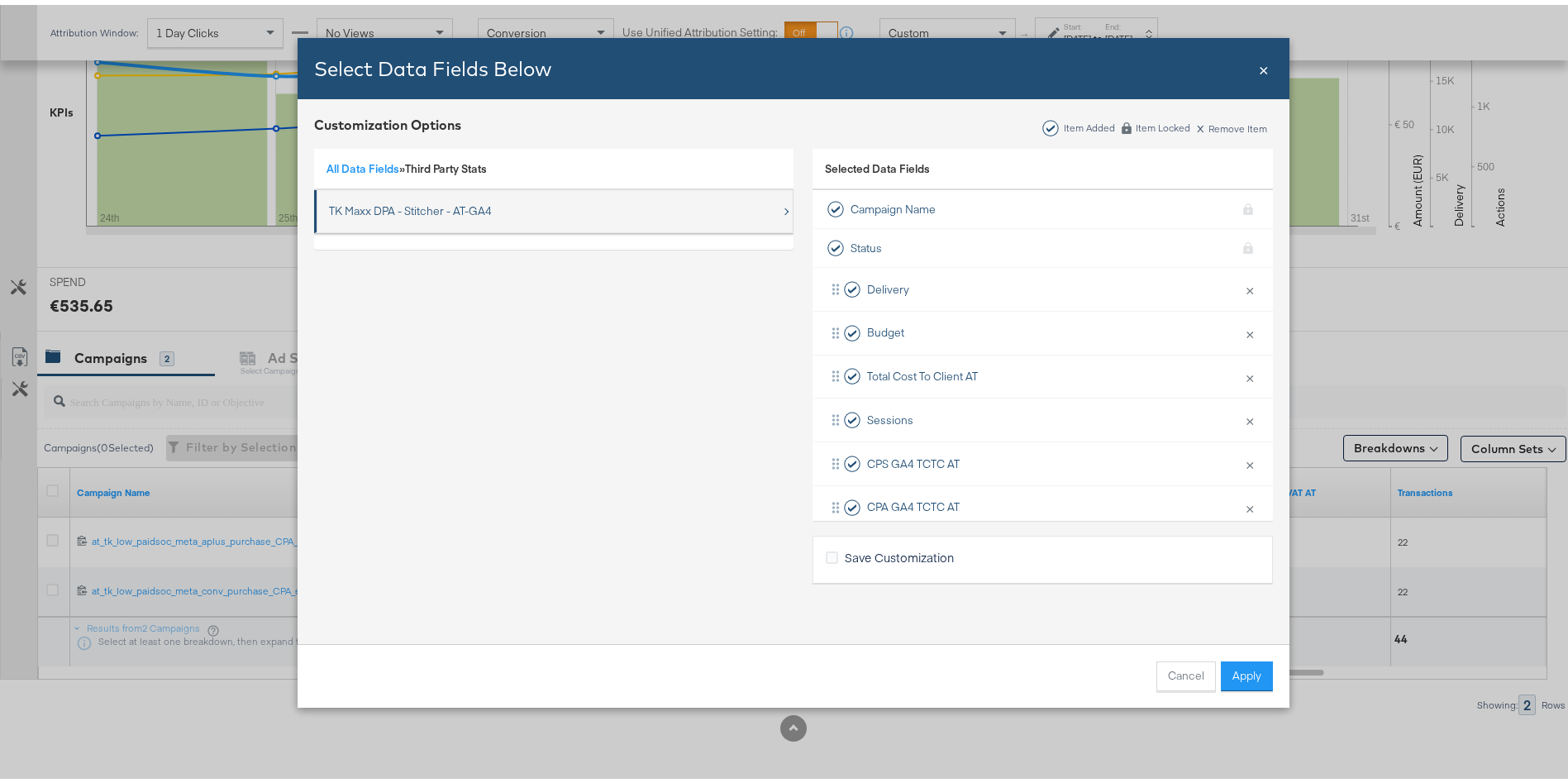
click at [413, 204] on div "TK Maxx DPA - Stitcher - AT-GA4" at bounding box center [409, 207] width 163 height 15
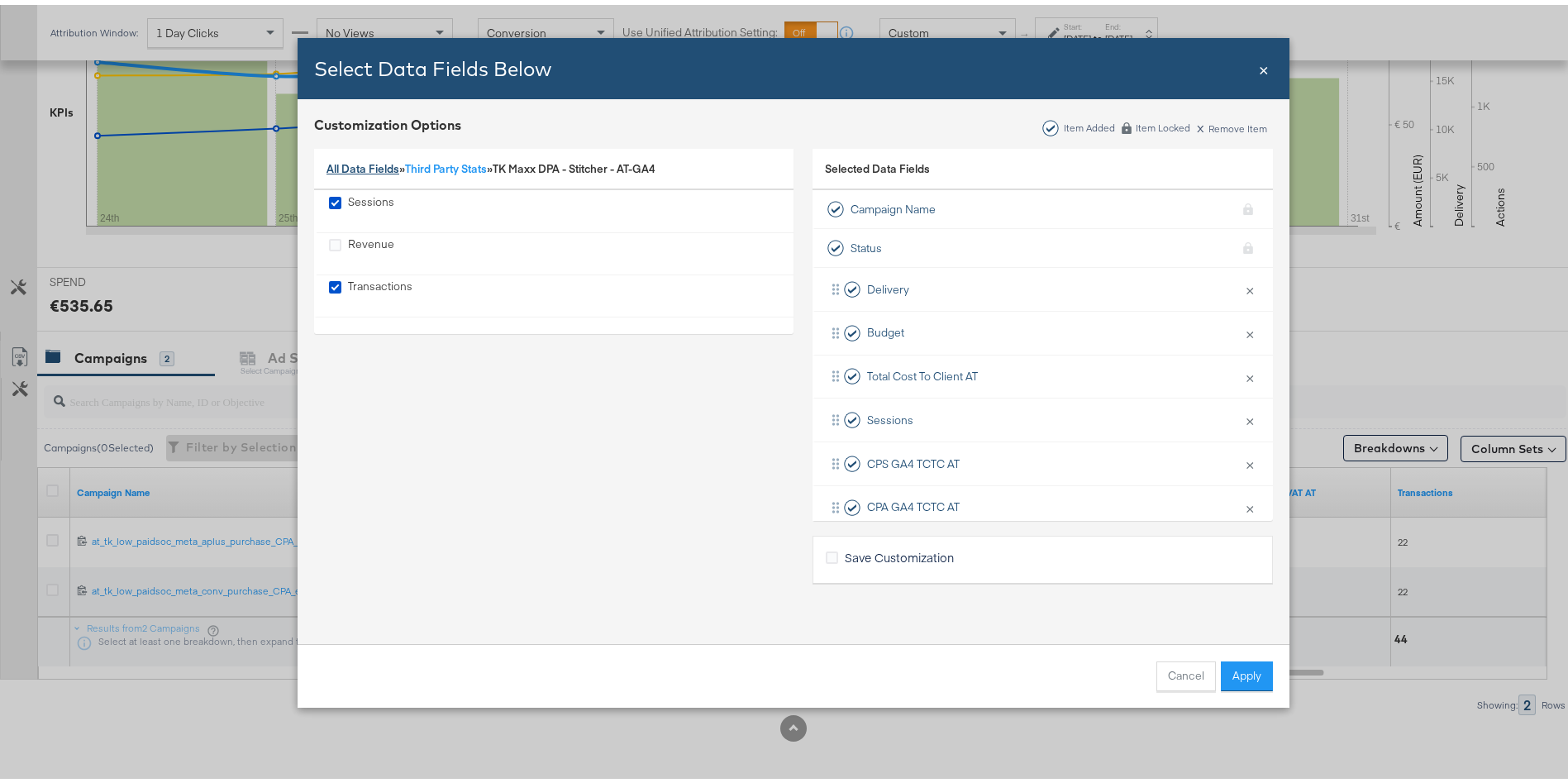
click at [354, 163] on link "All Data Fields" at bounding box center [363, 163] width 73 height 15
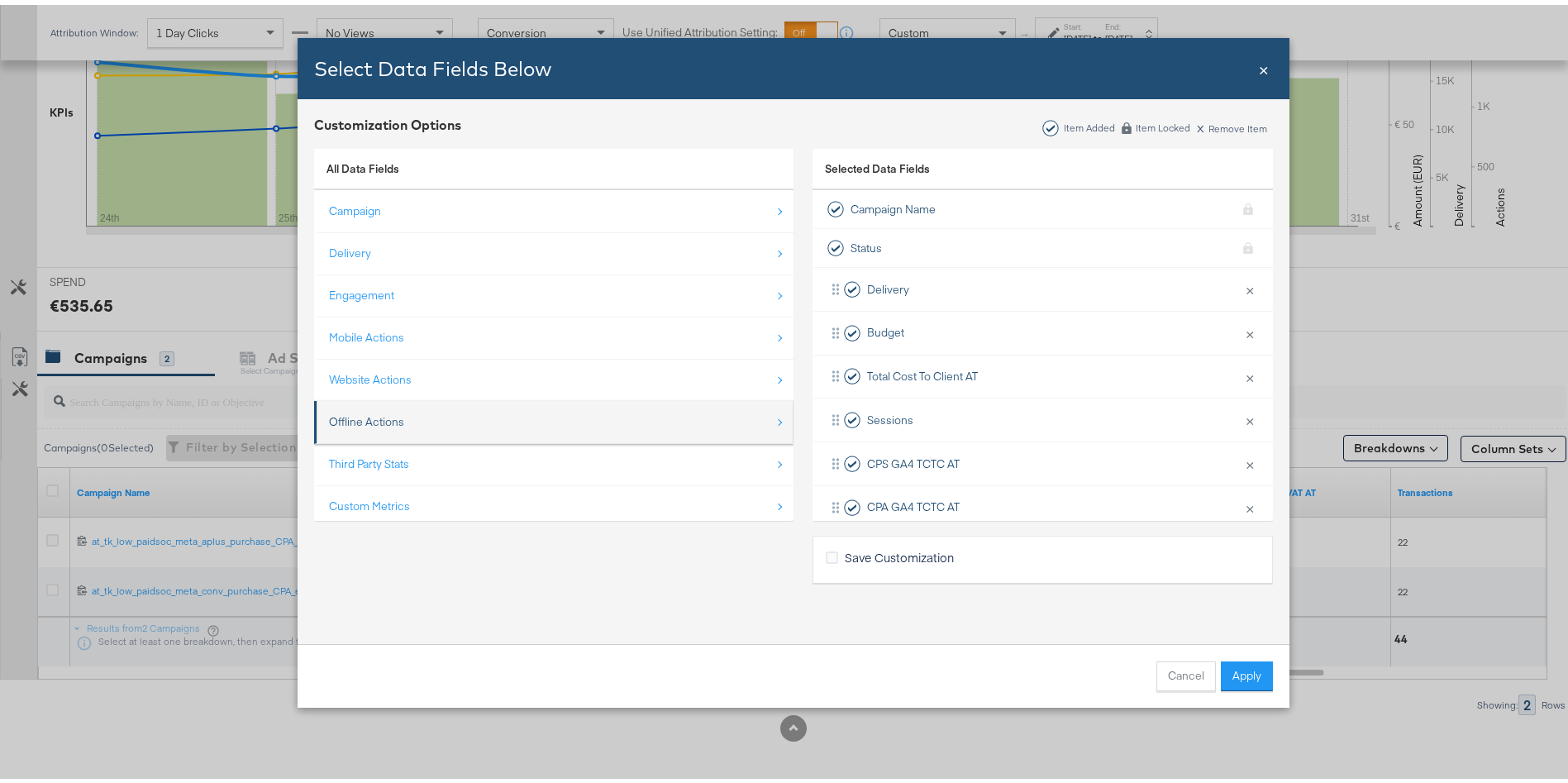
scroll to position [24, 0]
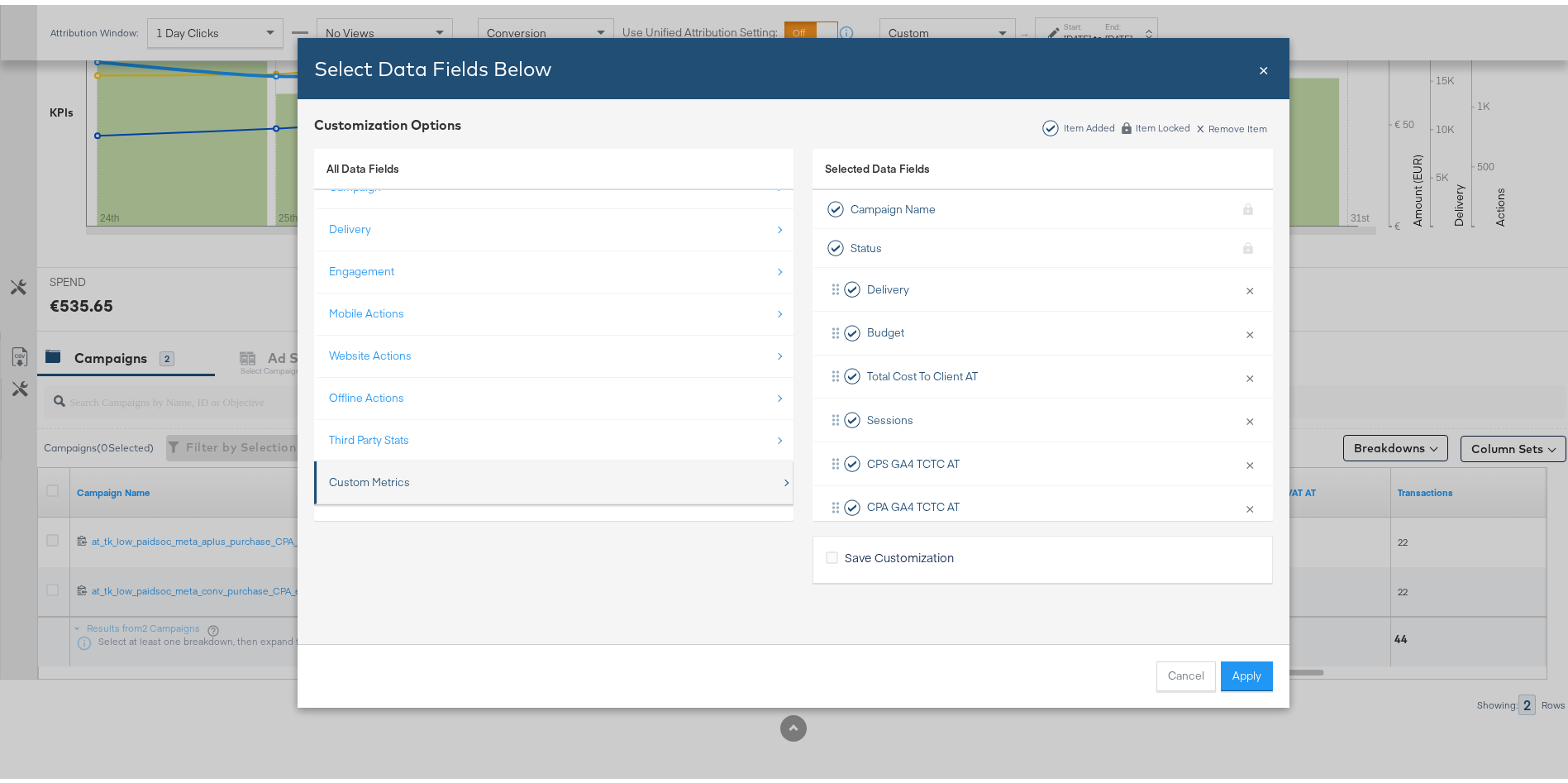
click at [350, 473] on div "Custom Metrics" at bounding box center [369, 478] width 81 height 15
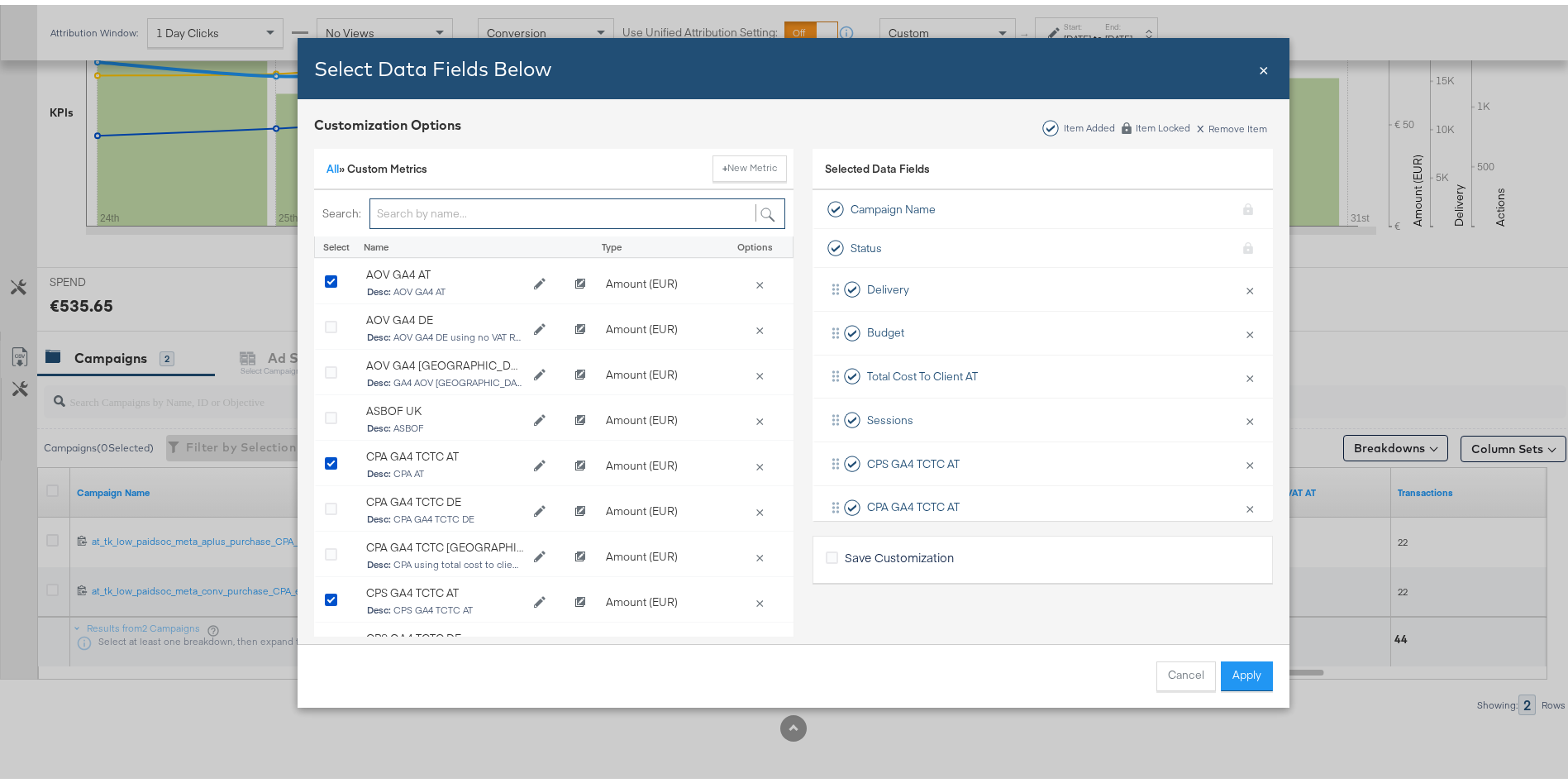
click at [412, 213] on input "Bulk Add Locations Modal" at bounding box center [577, 209] width 415 height 31
type input "D"
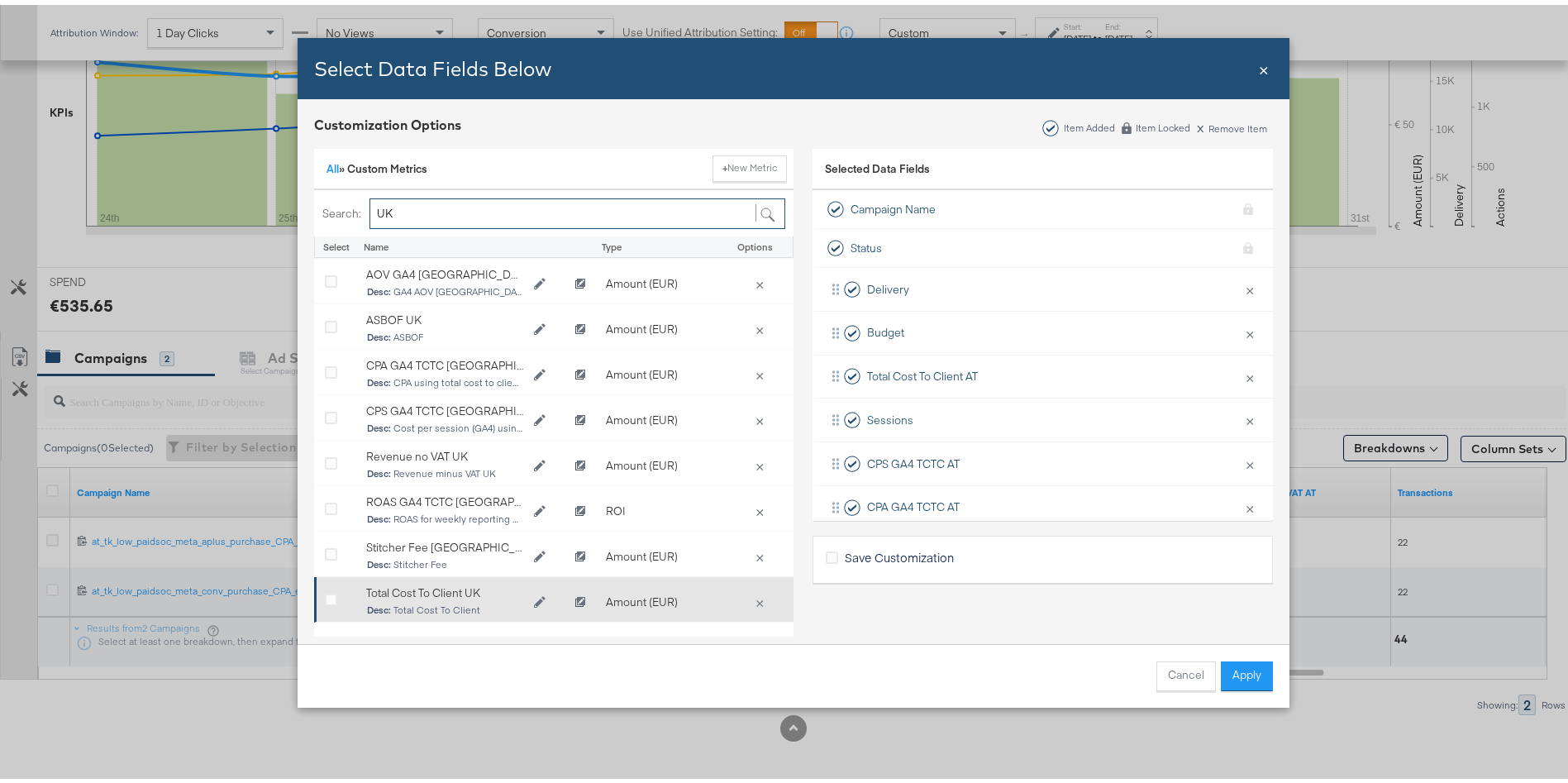
scroll to position [35, 0]
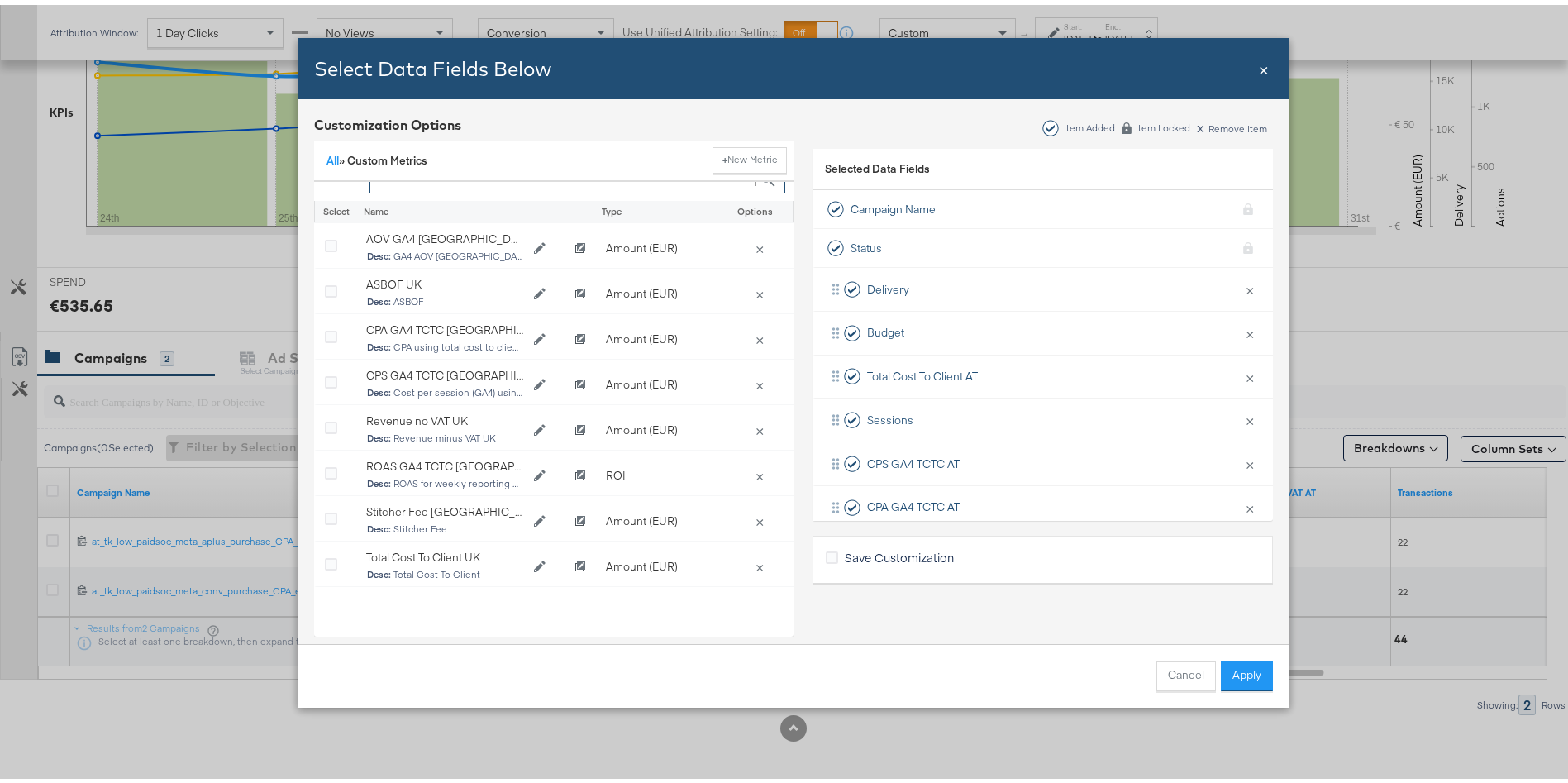
type input "UK"
click at [1264, 74] on div "Select Data Fields Below Close ×" at bounding box center [793, 63] width 992 height 61
click at [1258, 71] on span "×" at bounding box center [1264, 64] width 10 height 22
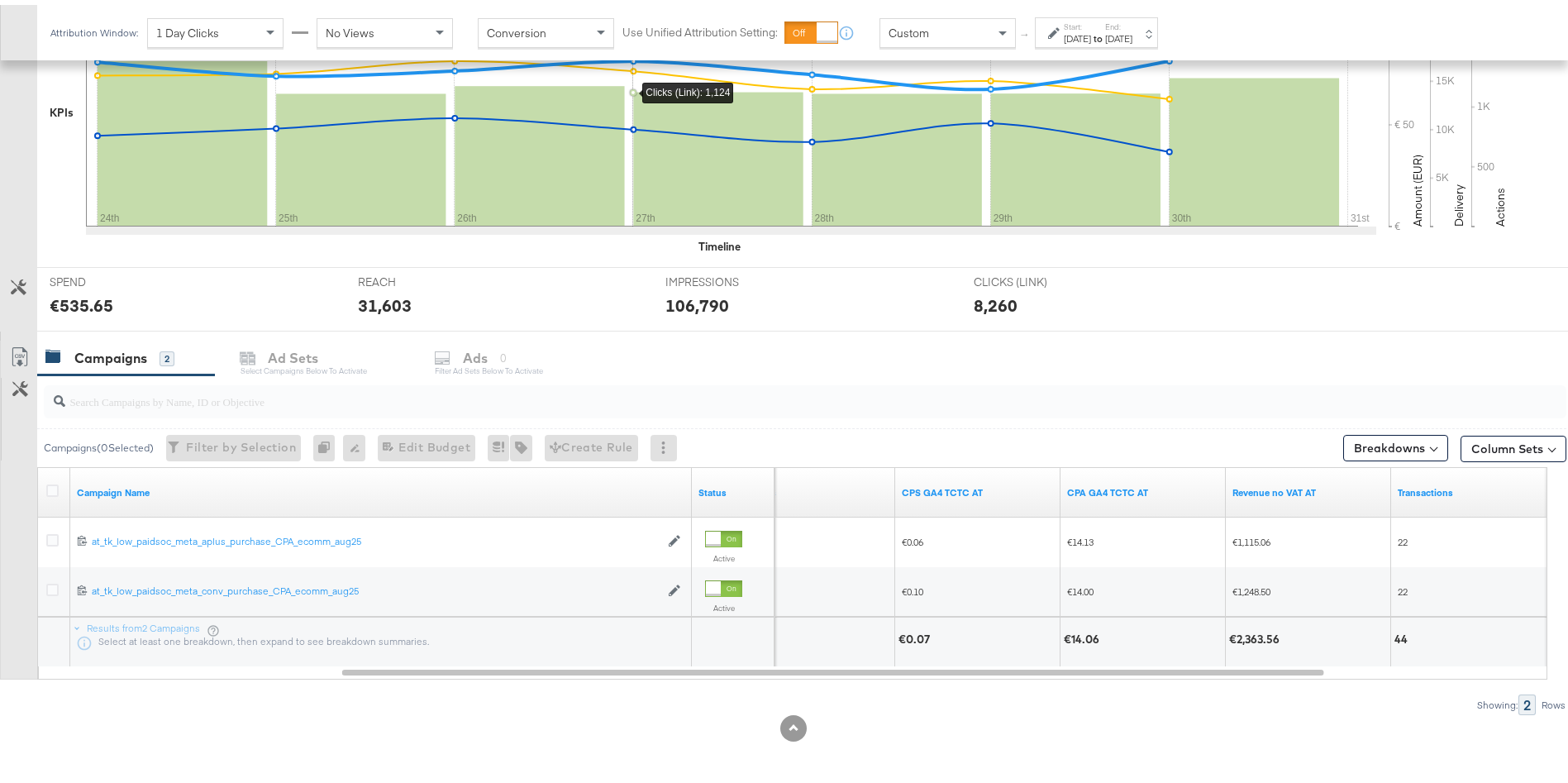
scroll to position [0, 0]
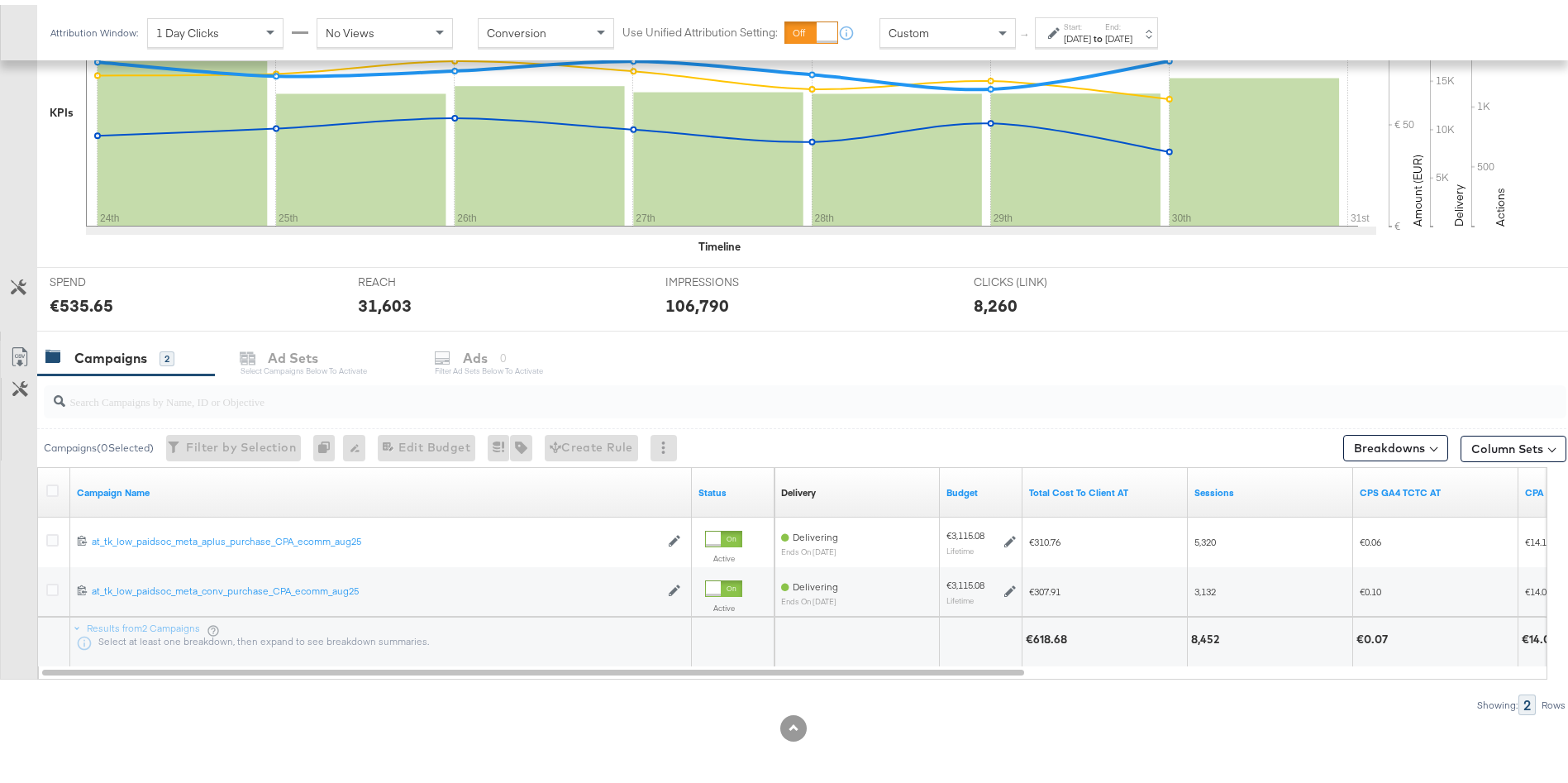
click at [1042, 639] on div "€618.68" at bounding box center [1048, 634] width 46 height 15
copy div "618.68"
click at [1203, 630] on div "8,452" at bounding box center [1208, 634] width 33 height 15
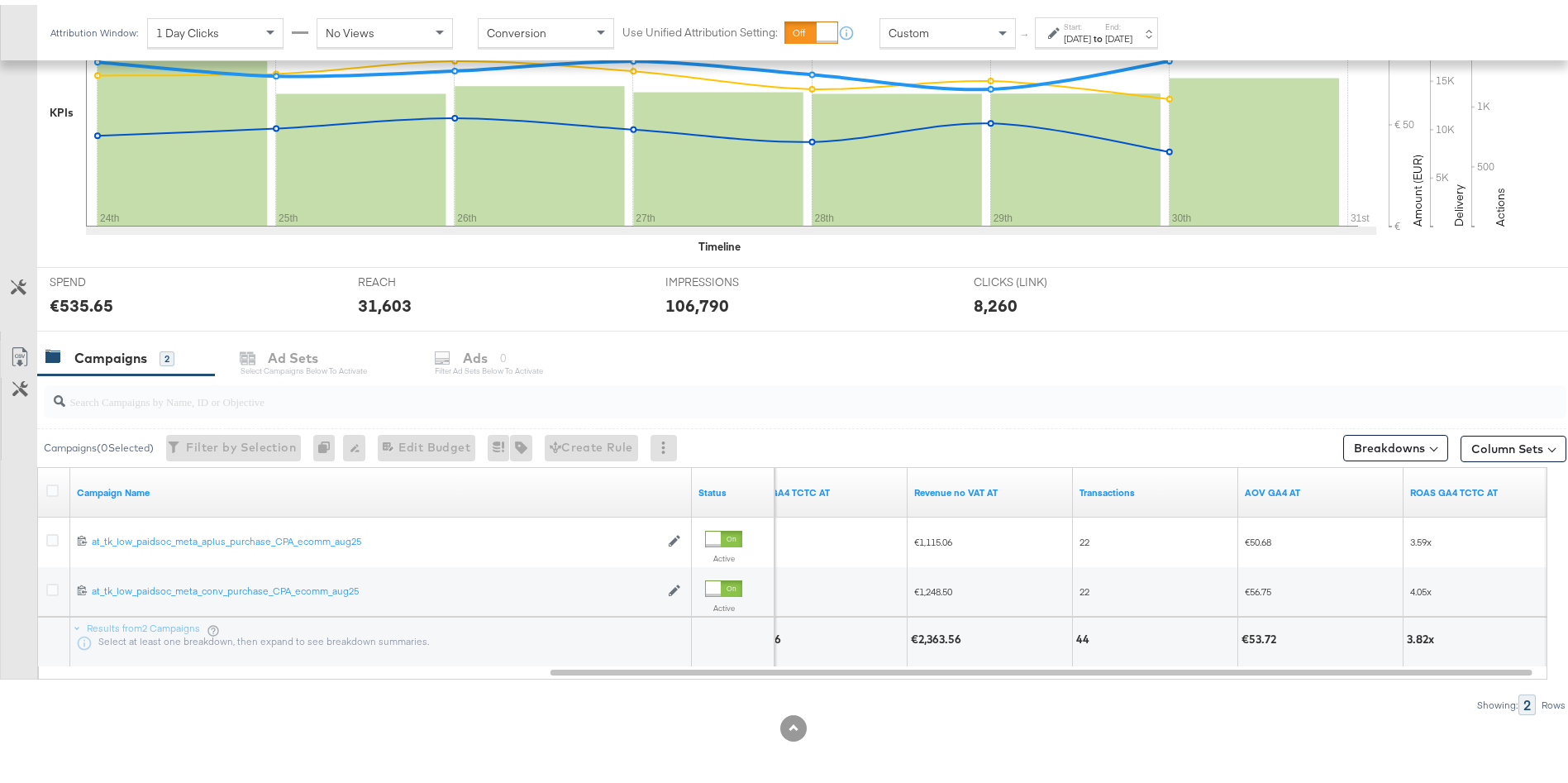
click at [934, 634] on div "€2,363.56" at bounding box center [938, 634] width 55 height 15
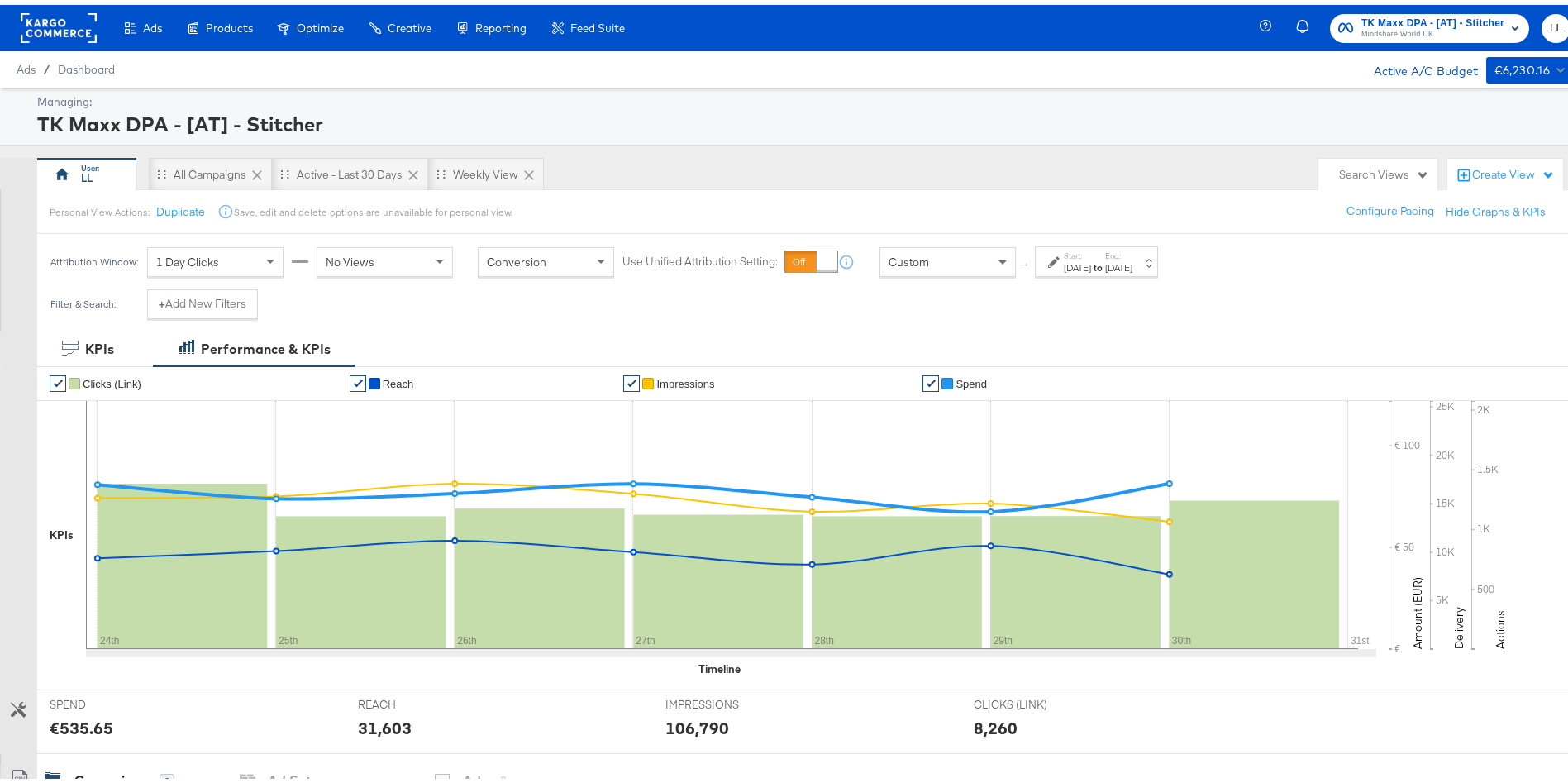
click at [1402, 28] on span "Mindshare World UK" at bounding box center [1433, 29] width 143 height 13
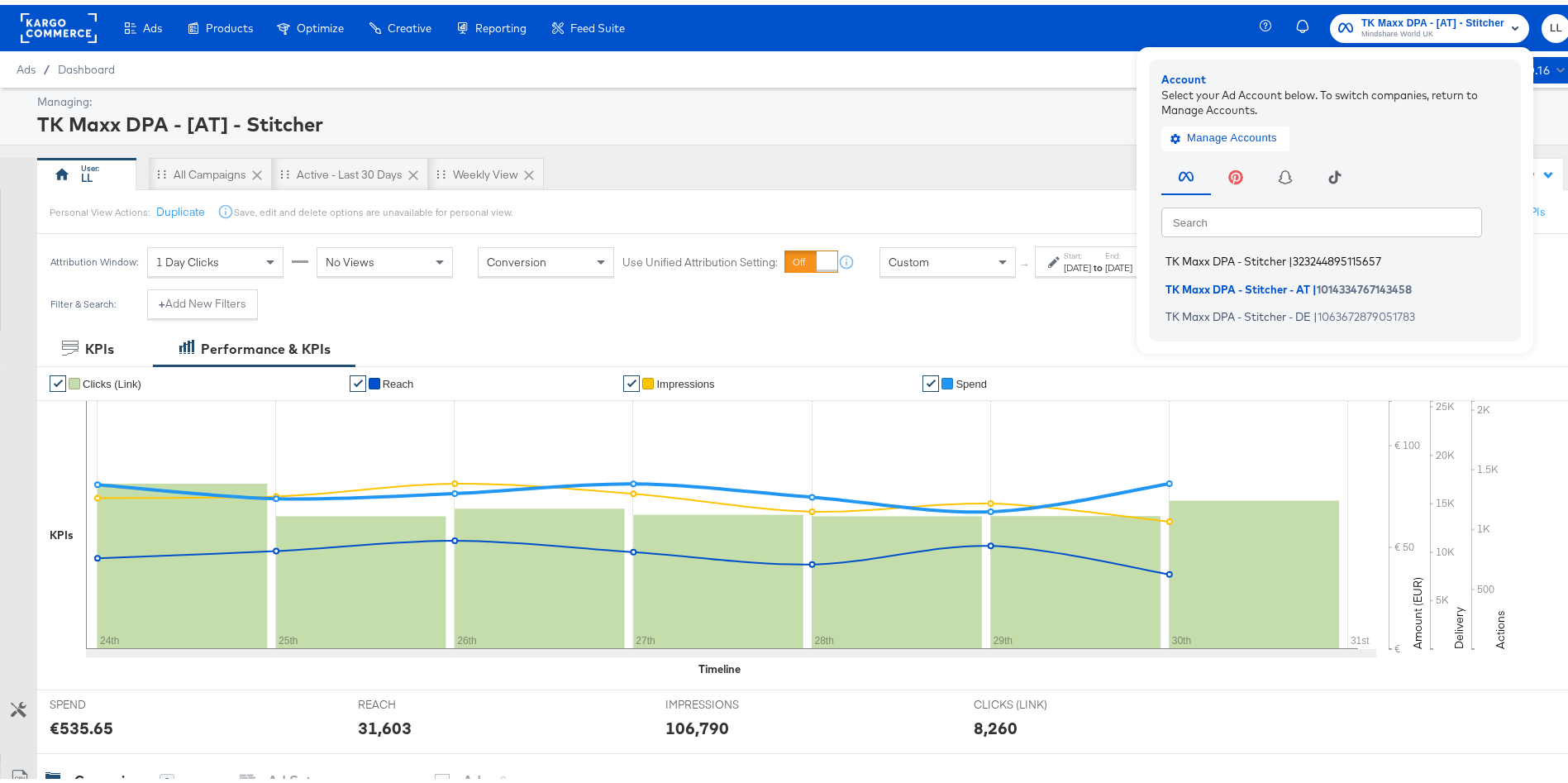
click at [1245, 258] on span "TK Maxx DPA - Stitcher" at bounding box center [1226, 256] width 120 height 13
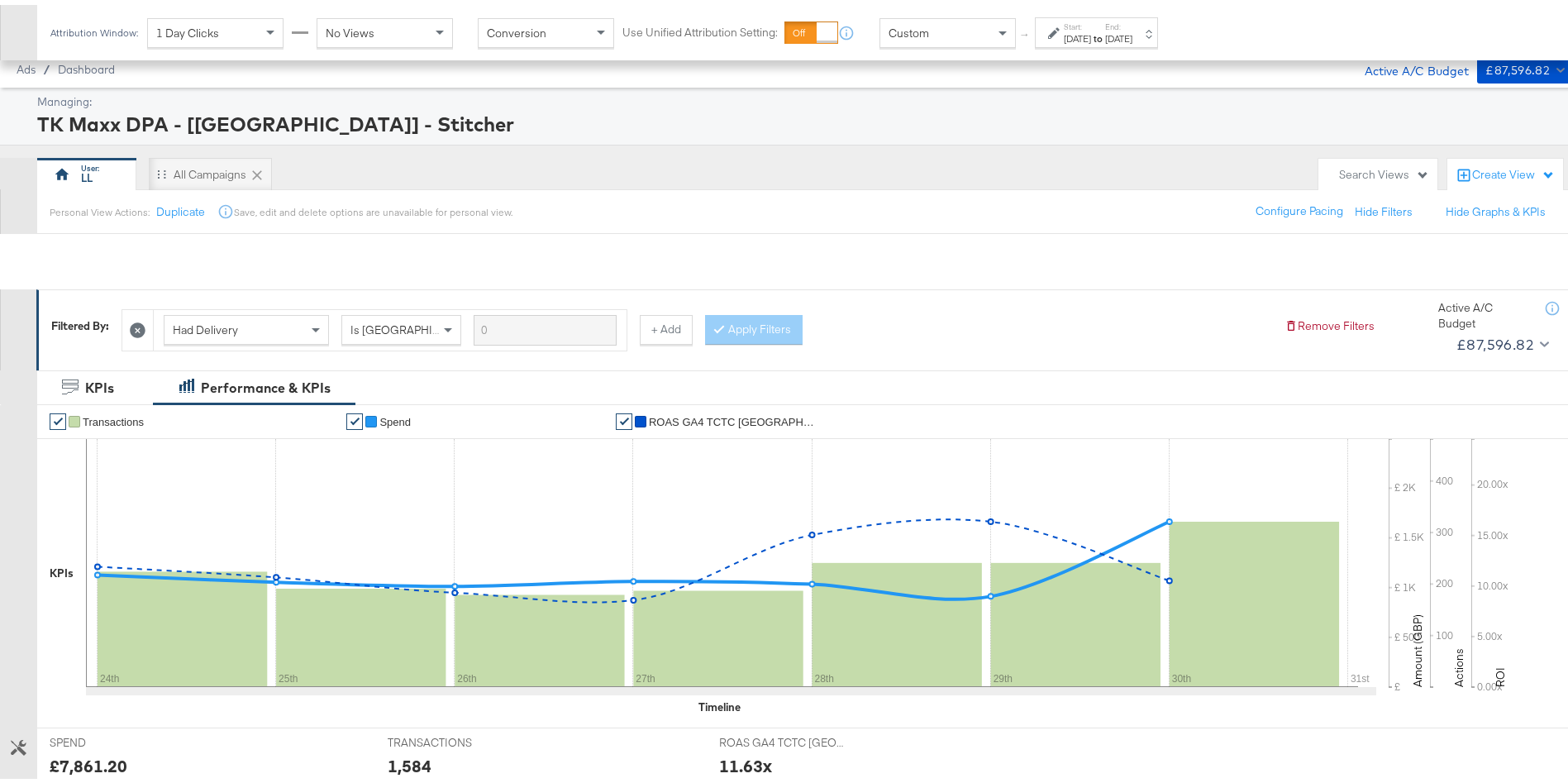
scroll to position [510, 0]
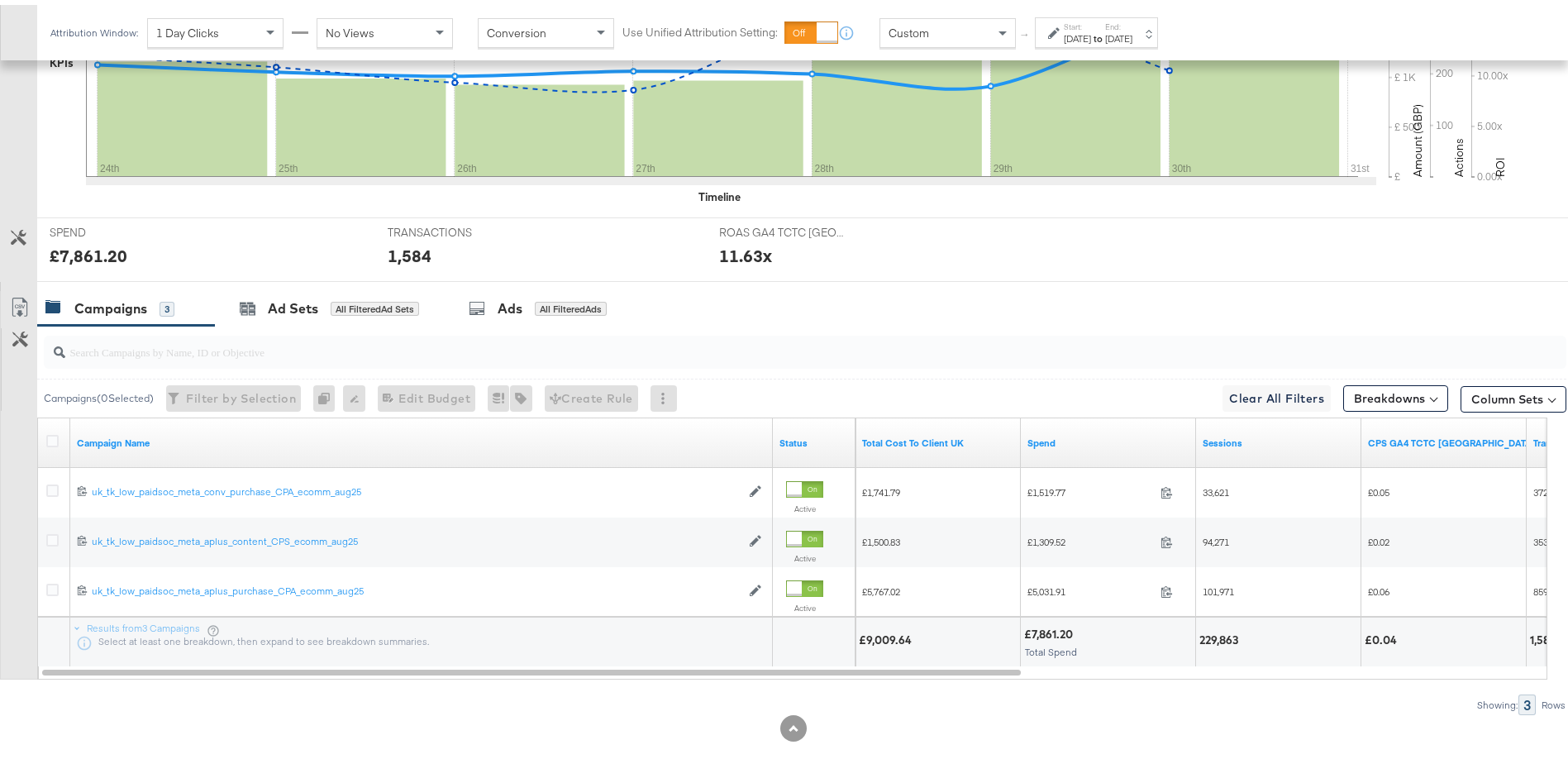
click at [884, 634] on div "£9,009.64" at bounding box center [887, 635] width 58 height 15
copy div "9,009.64"
